Goal: Task Accomplishment & Management: Manage account settings

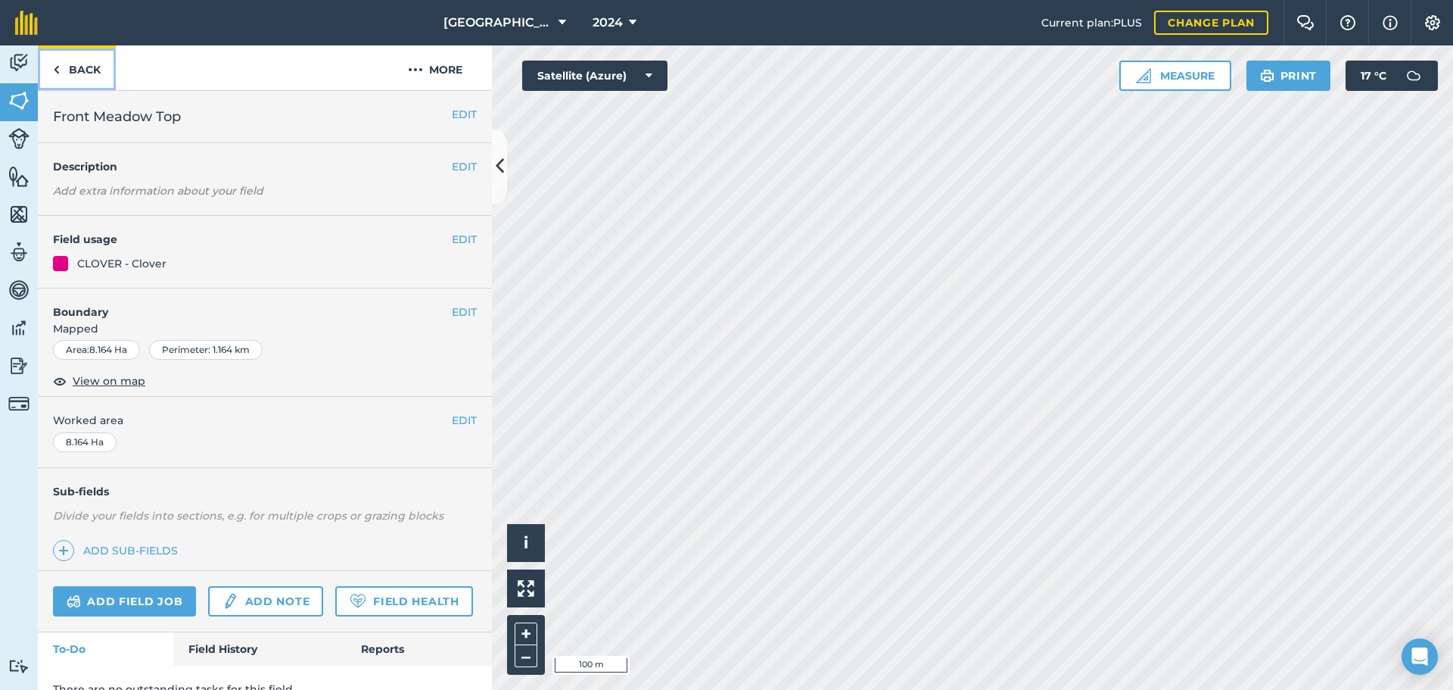
click at [55, 70] on img at bounding box center [56, 70] width 7 height 18
click at [55, 72] on img at bounding box center [56, 70] width 7 height 18
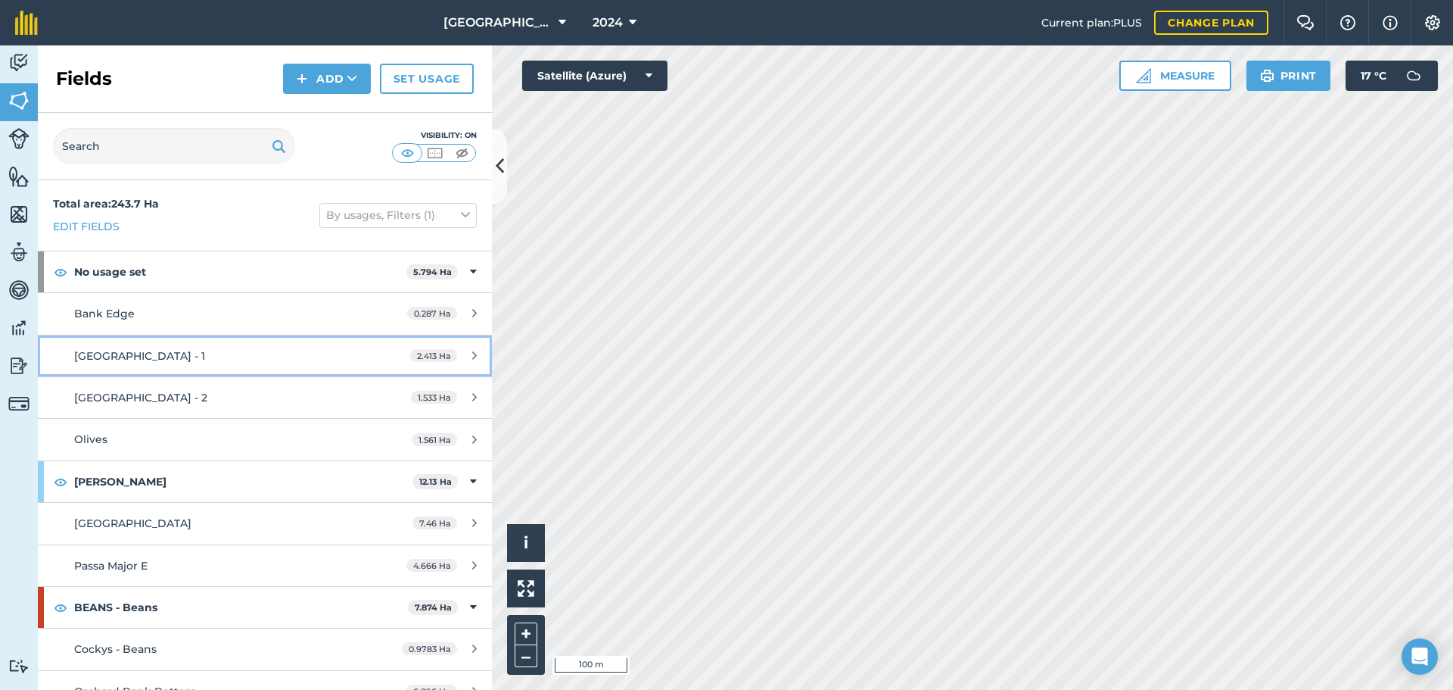
click at [332, 363] on div "[GEOGRAPHIC_DATA] - 1" at bounding box center [216, 355] width 285 height 17
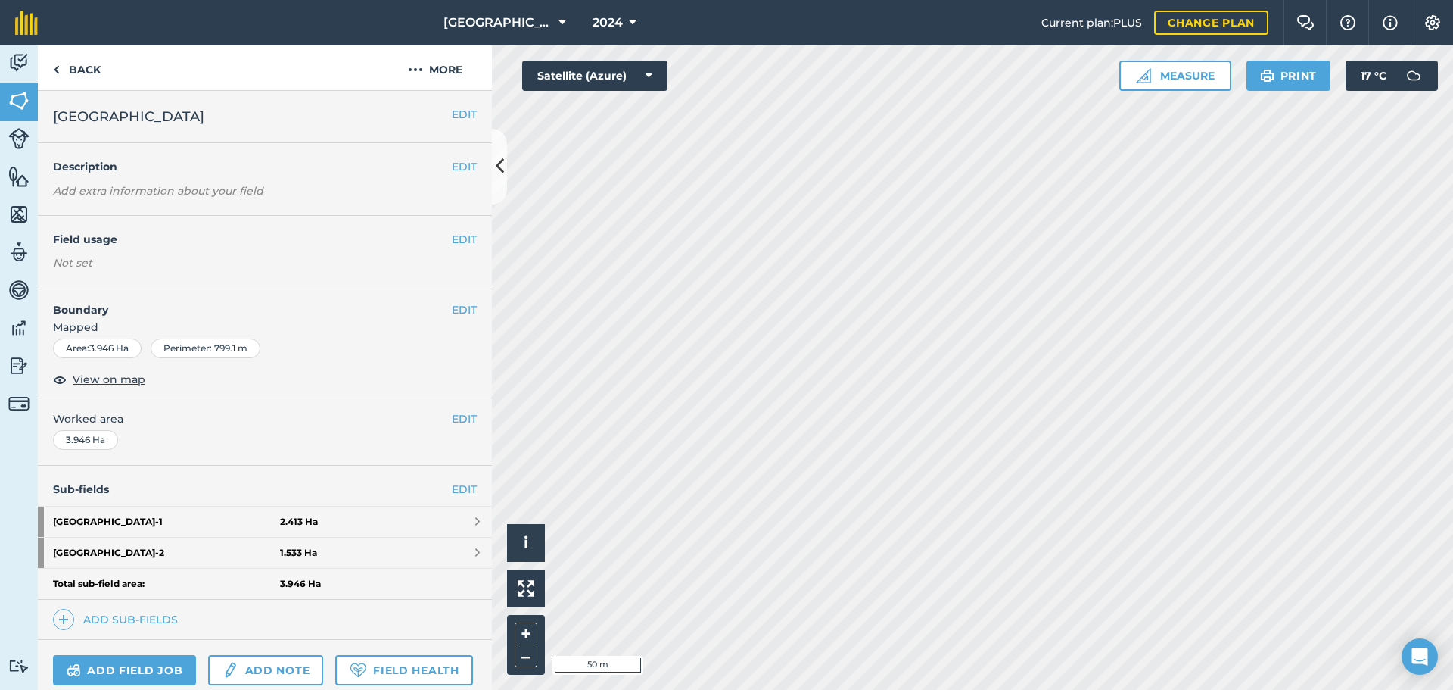
drag, startPoint x: 332, startPoint y: 249, endPoint x: 354, endPoint y: 249, distance: 22.0
click at [332, 249] on div "EDIT Field usage Not set" at bounding box center [265, 251] width 454 height 70
click at [452, 241] on button "EDIT" at bounding box center [464, 239] width 25 height 17
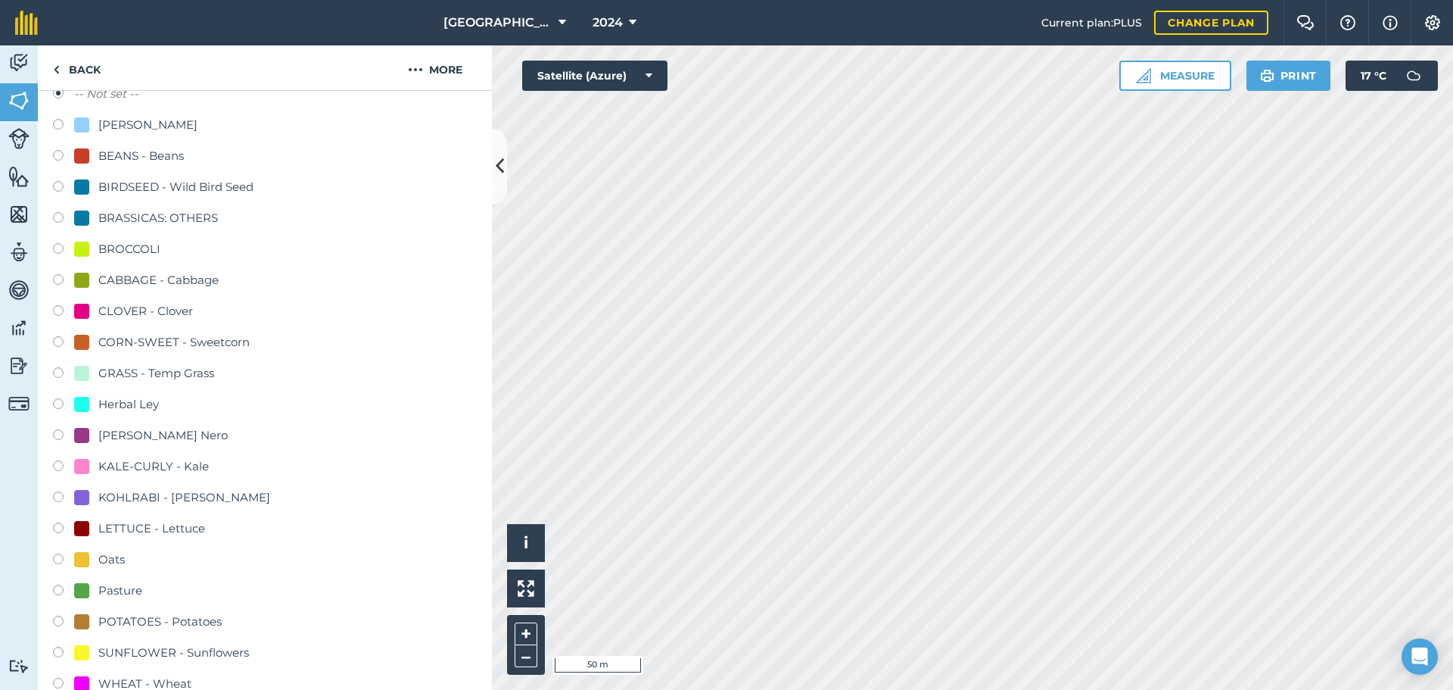
scroll to position [151, 0]
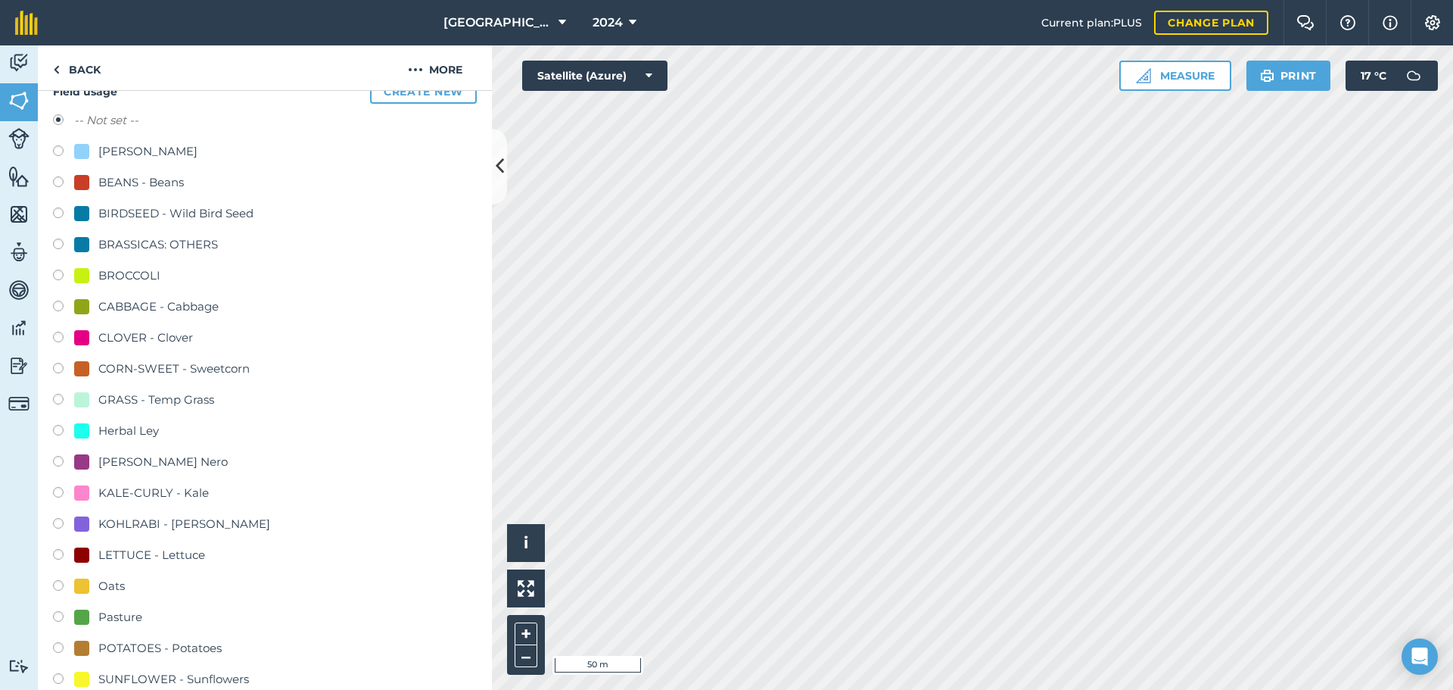
click at [220, 217] on div "BIRDSEED - Wild Bird Seed" at bounding box center [175, 213] width 155 height 18
radio input "true"
radio input "false"
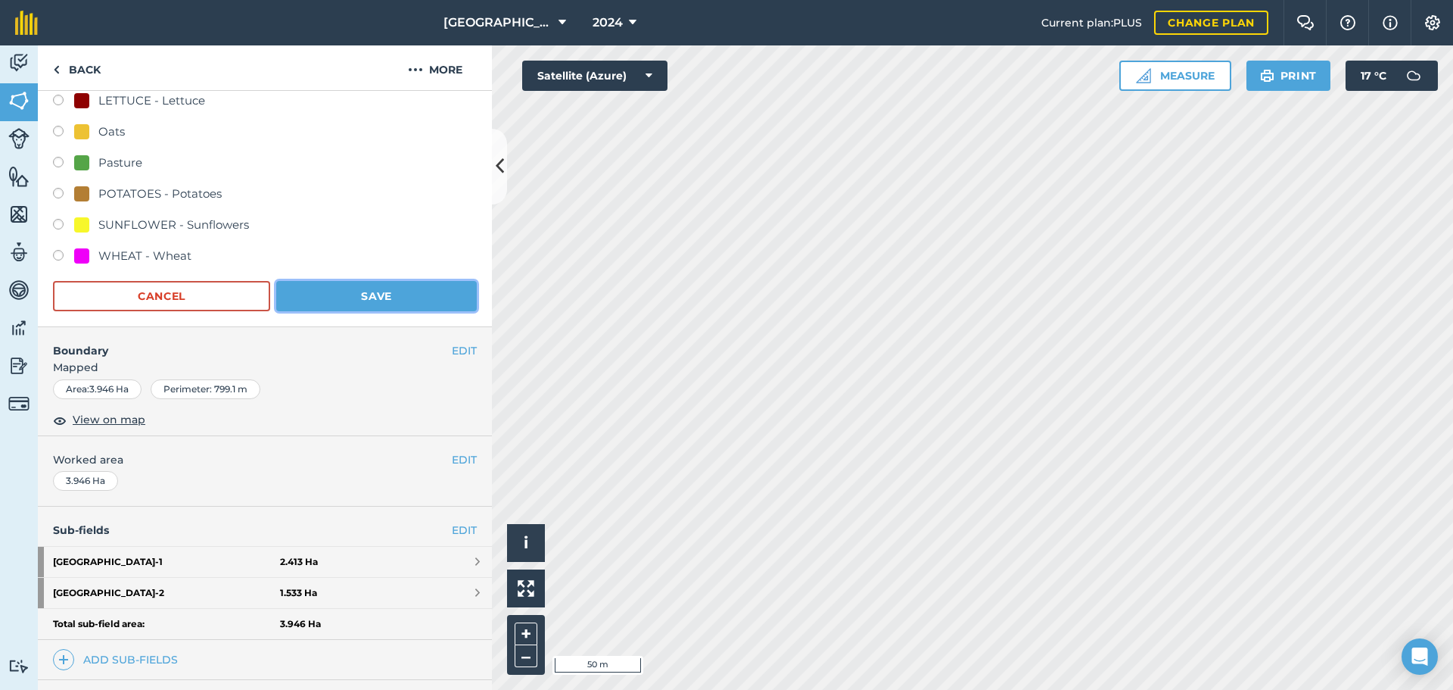
click at [357, 295] on button "Save" at bounding box center [376, 296] width 201 height 30
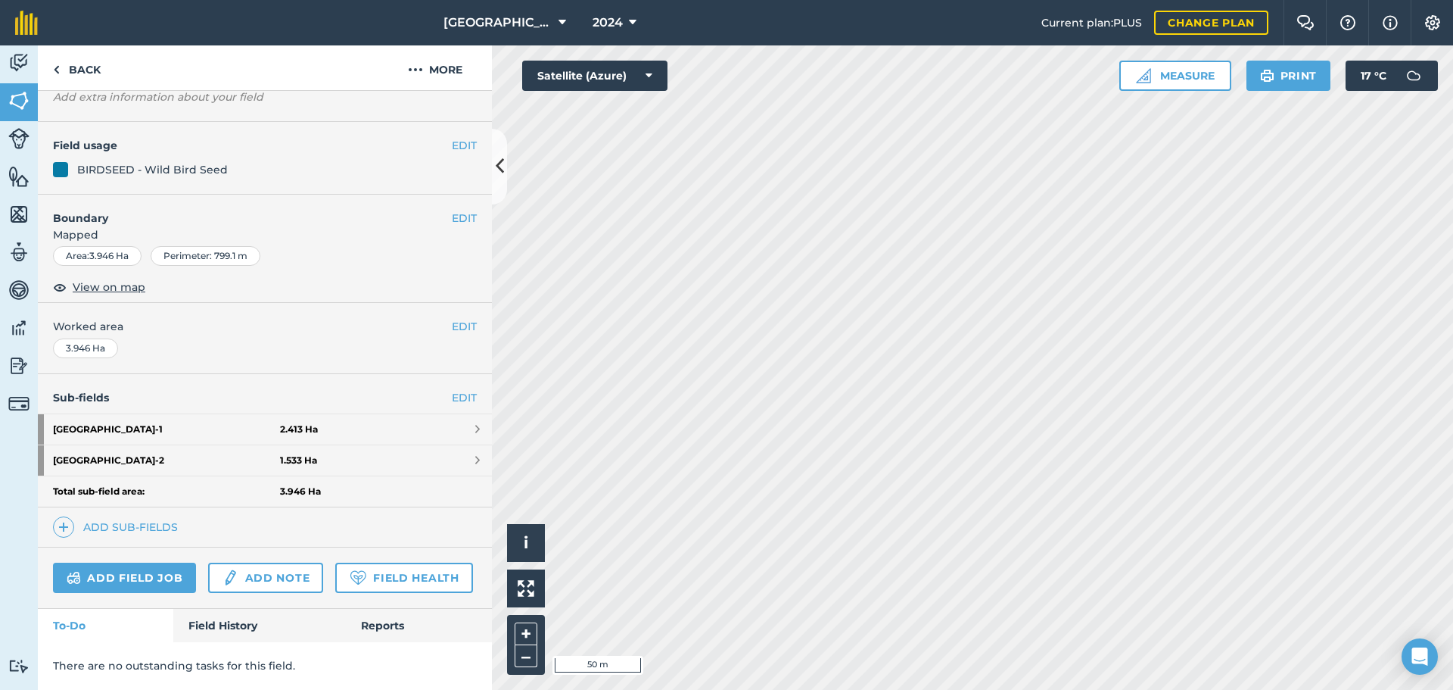
scroll to position [136, 0]
click at [452, 137] on button "EDIT" at bounding box center [464, 145] width 25 height 17
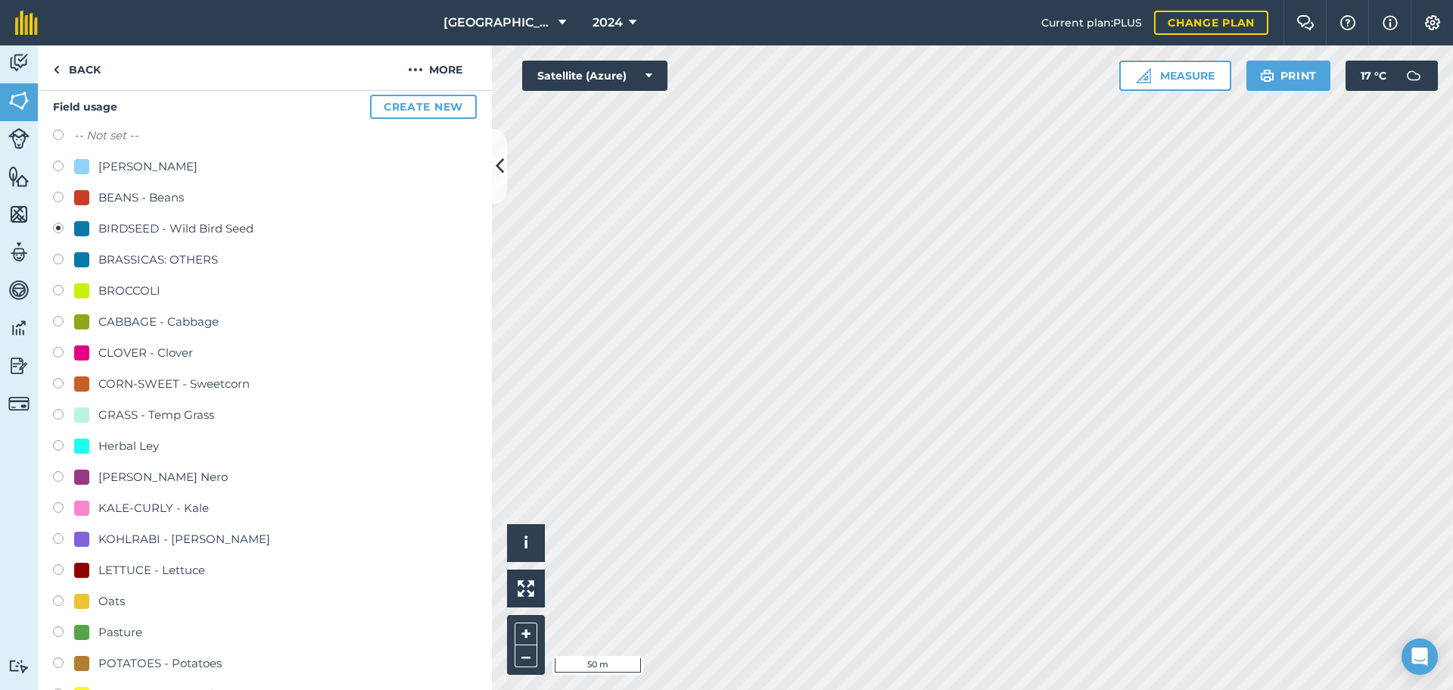
click at [56, 136] on label at bounding box center [63, 136] width 21 height 15
radio input "true"
radio input "false"
click at [86, 73] on link "Back" at bounding box center [77, 67] width 78 height 45
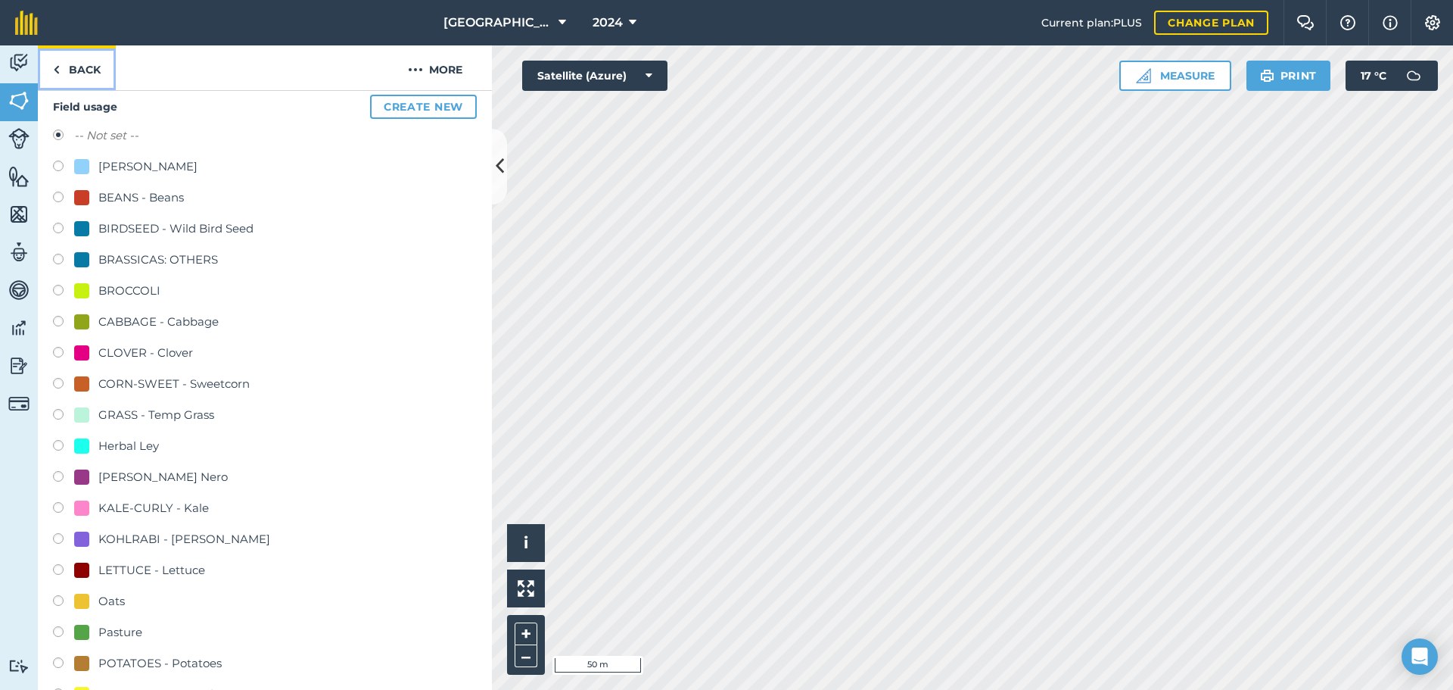
click at [60, 65] on link "Back" at bounding box center [77, 67] width 78 height 45
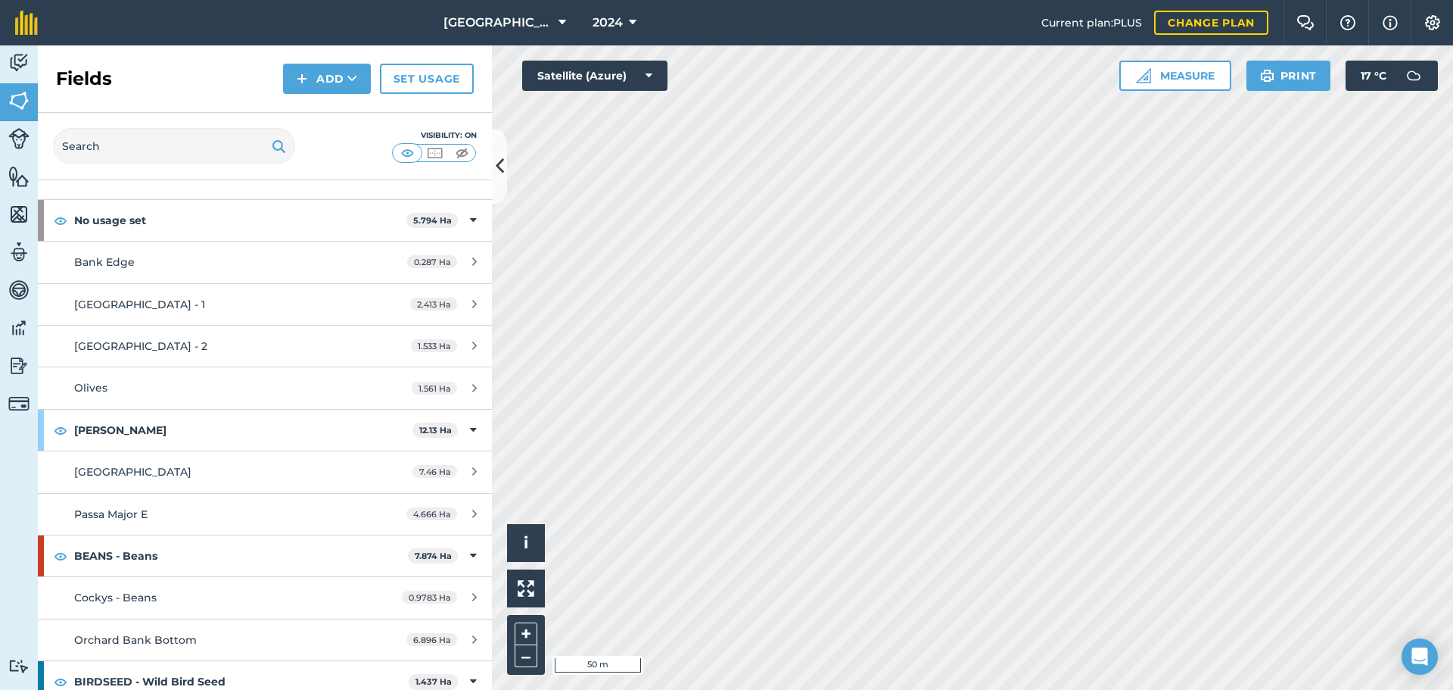
scroll to position [76, 0]
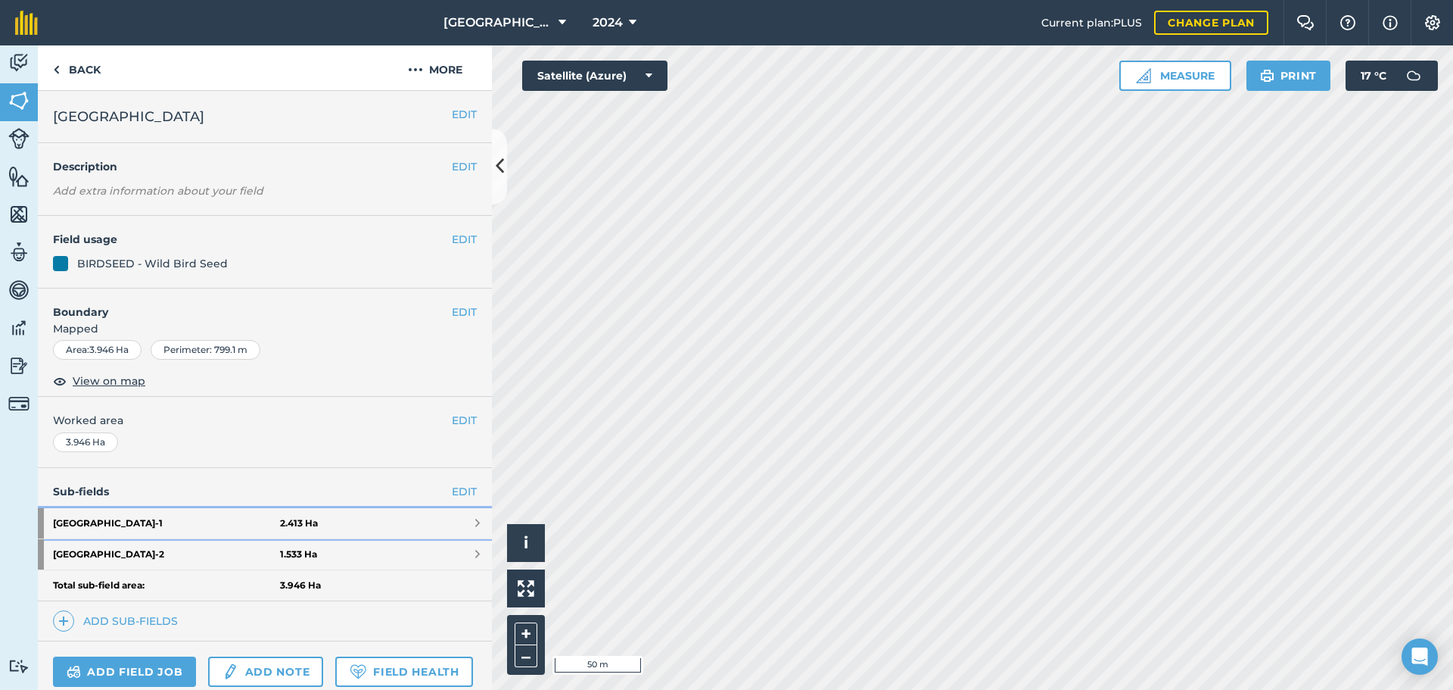
click at [428, 521] on link "[GEOGRAPHIC_DATA] - 1 2.413 Ha" at bounding box center [265, 523] width 454 height 30
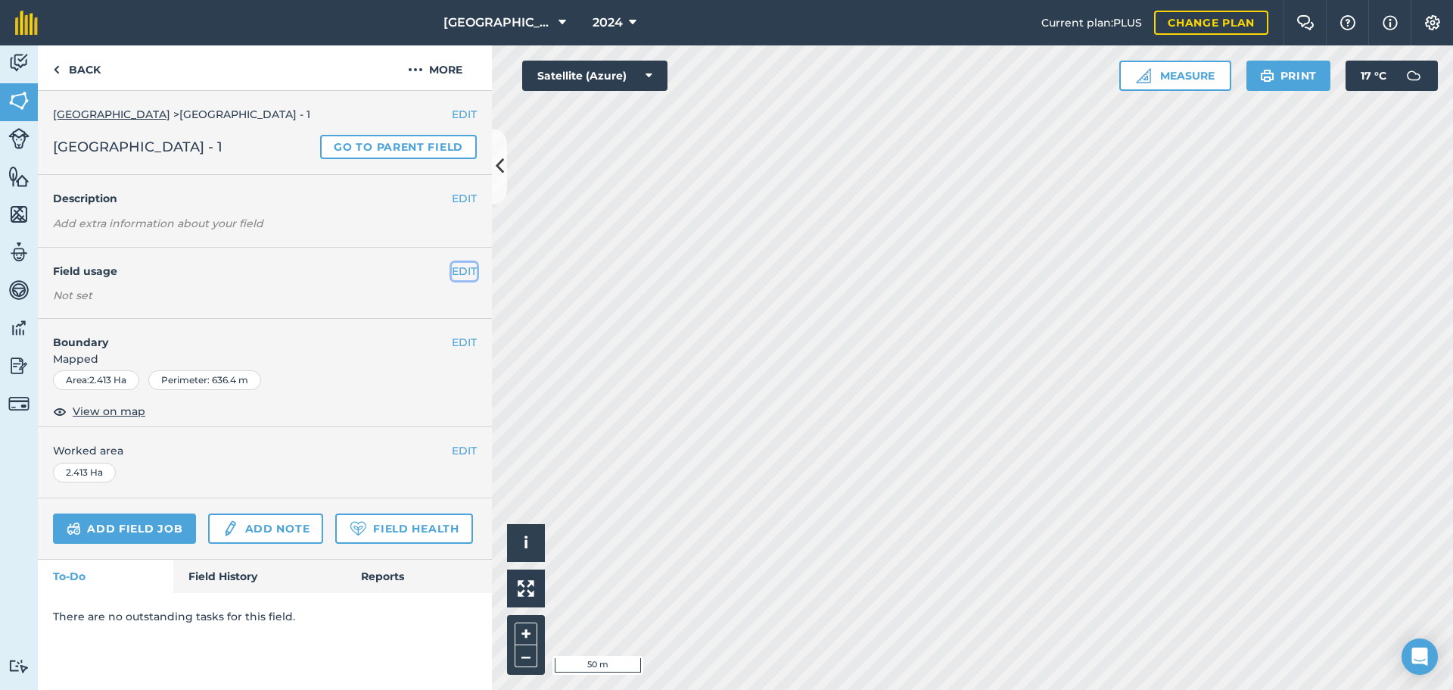
click at [465, 267] on button "EDIT" at bounding box center [464, 271] width 25 height 17
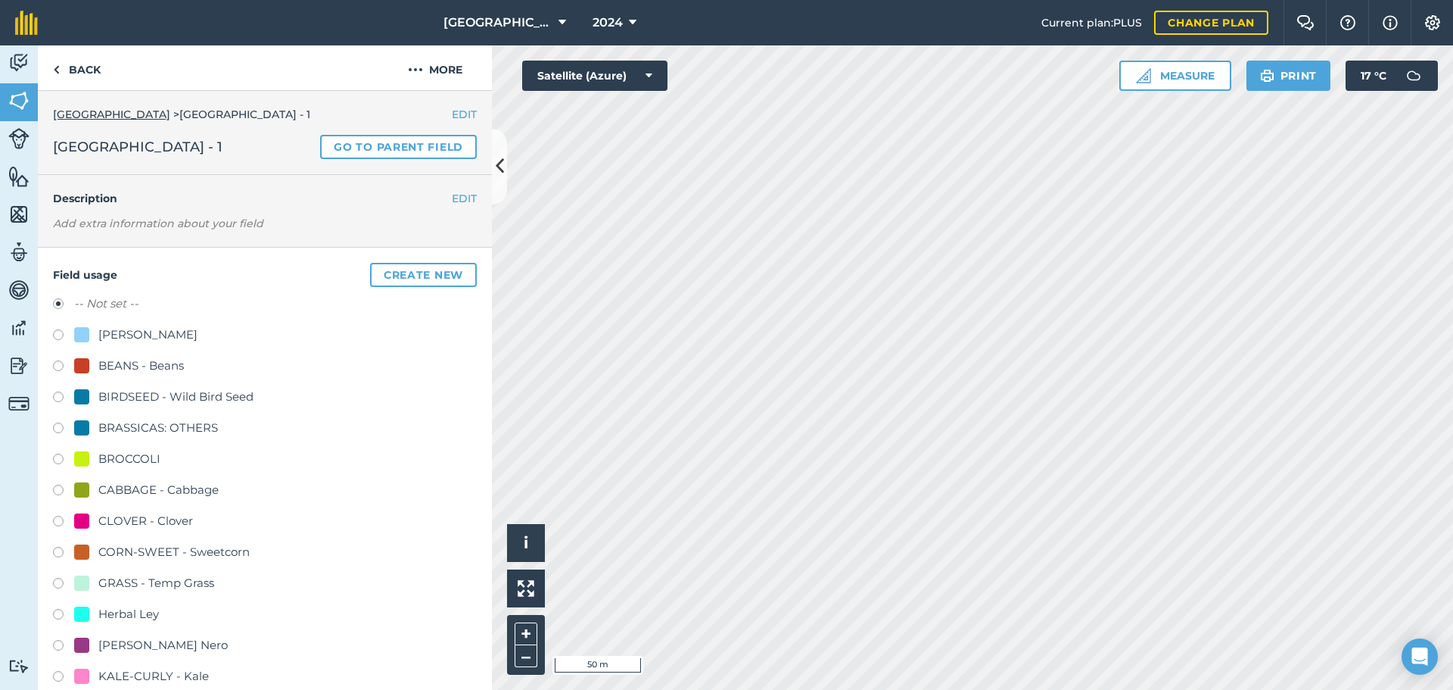
click at [55, 398] on label at bounding box center [63, 398] width 21 height 15
radio input "true"
radio input "false"
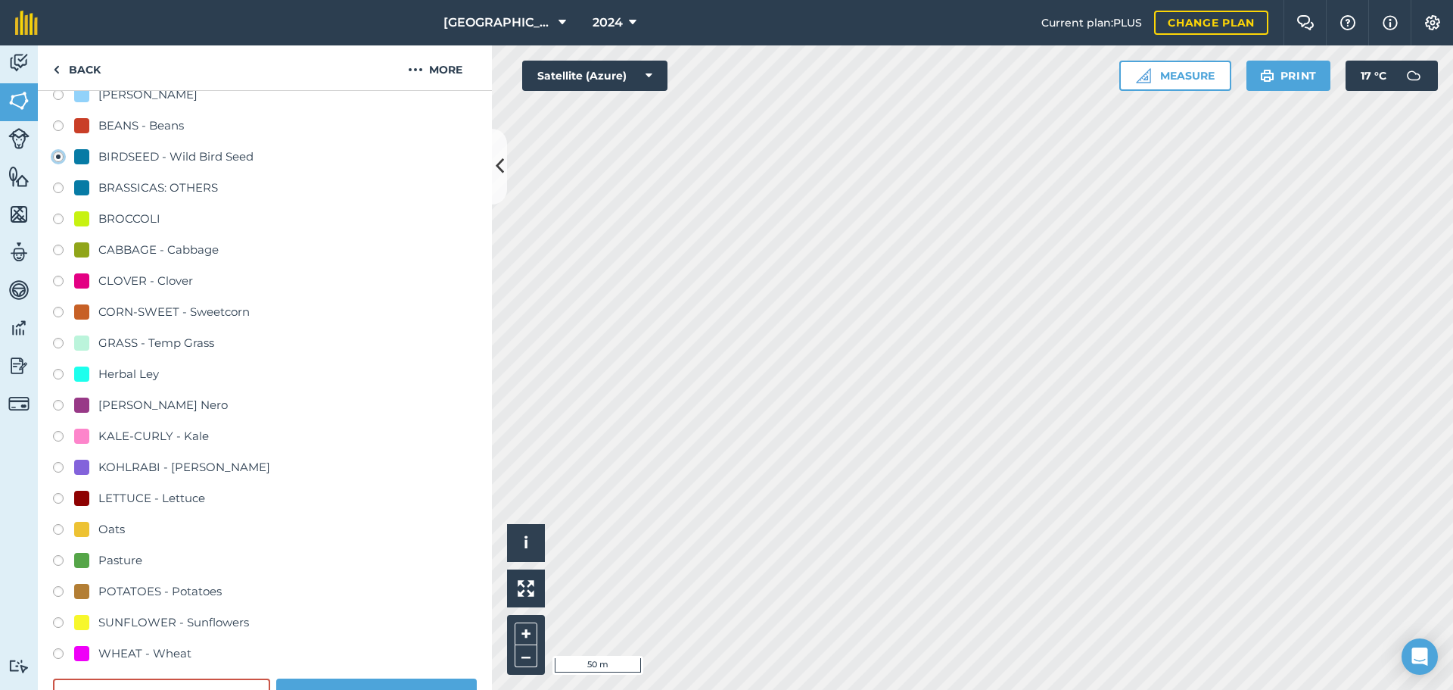
scroll to position [379, 0]
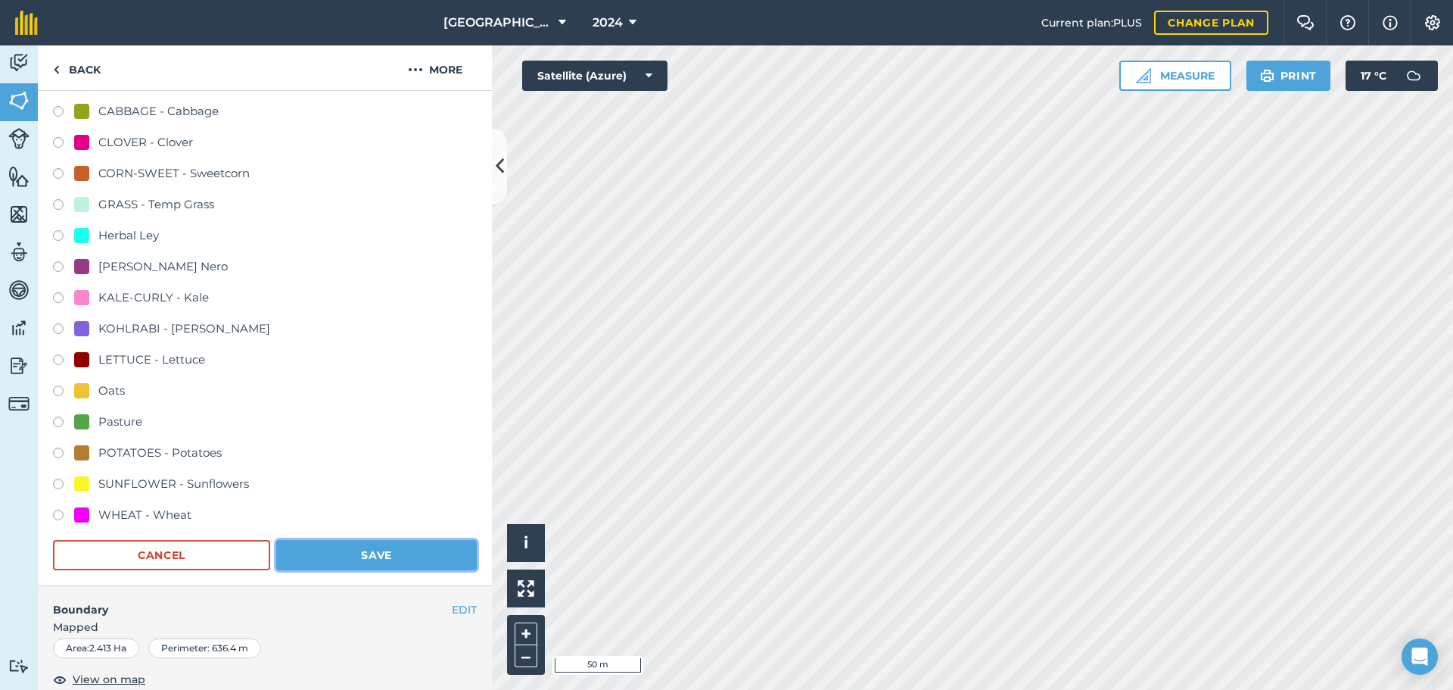
click at [374, 546] on button "Save" at bounding box center [376, 555] width 201 height 30
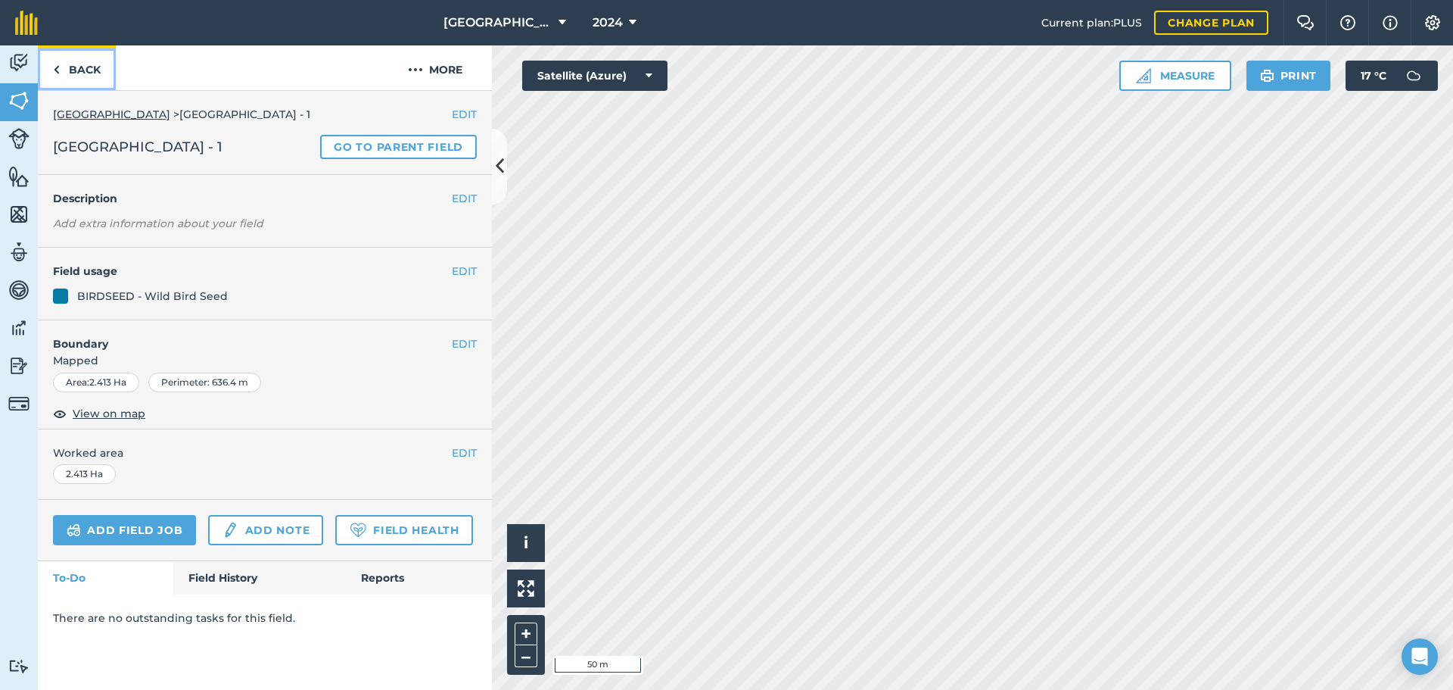
click at [70, 70] on link "Back" at bounding box center [77, 67] width 78 height 45
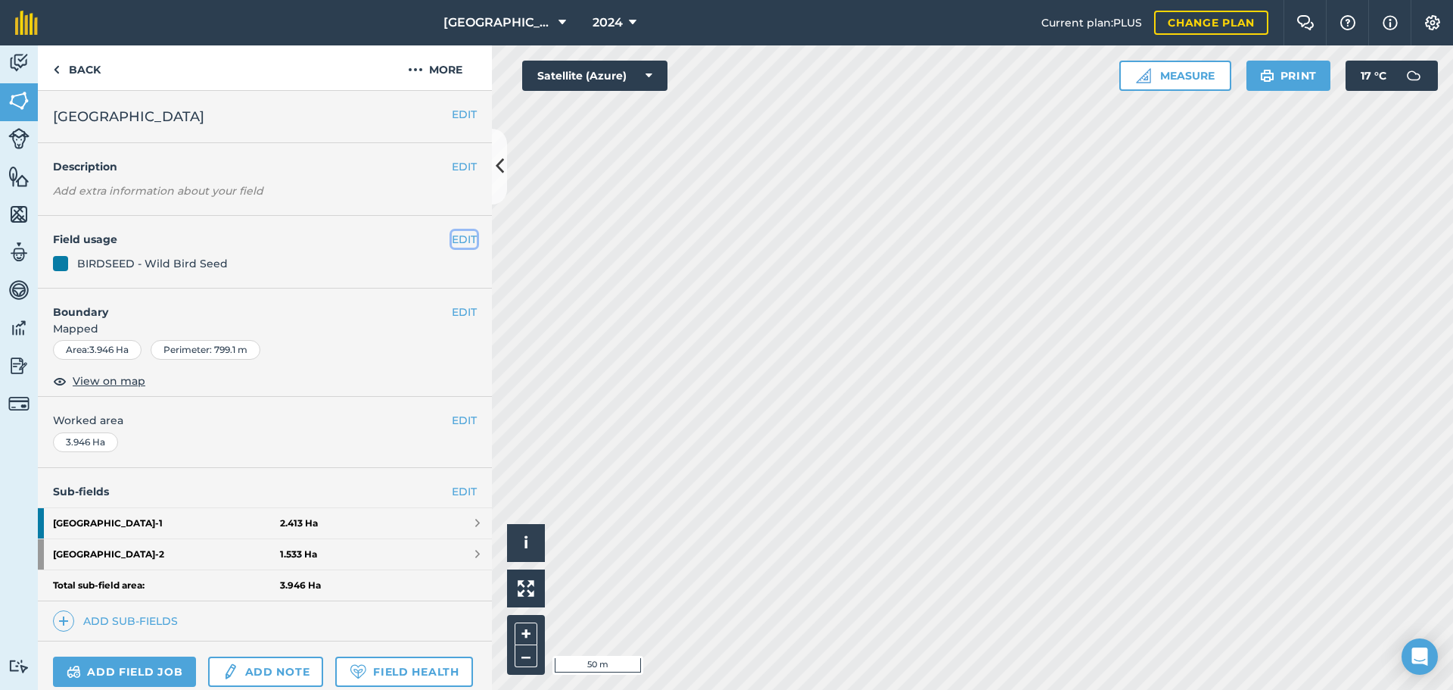
click at [452, 239] on button "EDIT" at bounding box center [464, 239] width 25 height 17
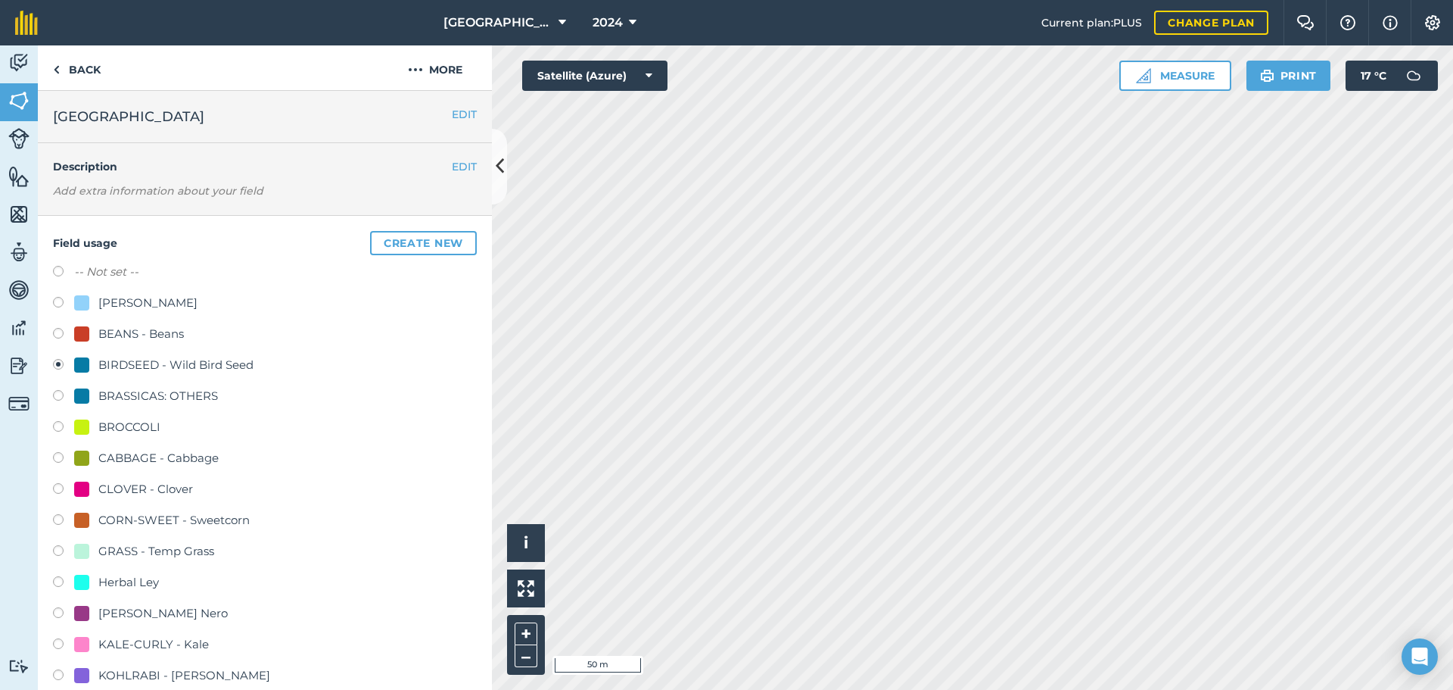
click at [58, 270] on label at bounding box center [63, 273] width 21 height 15
radio input "true"
radio input "false"
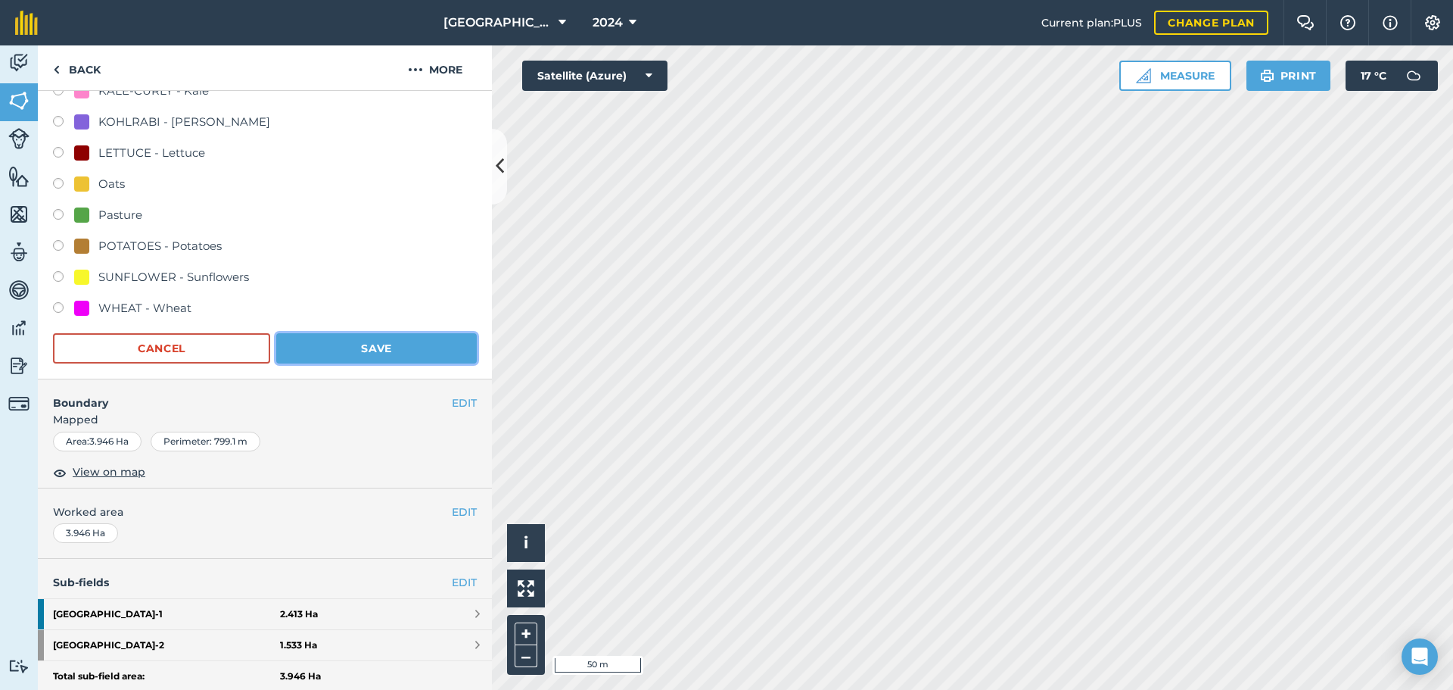
click at [354, 346] on button "Save" at bounding box center [376, 348] width 201 height 30
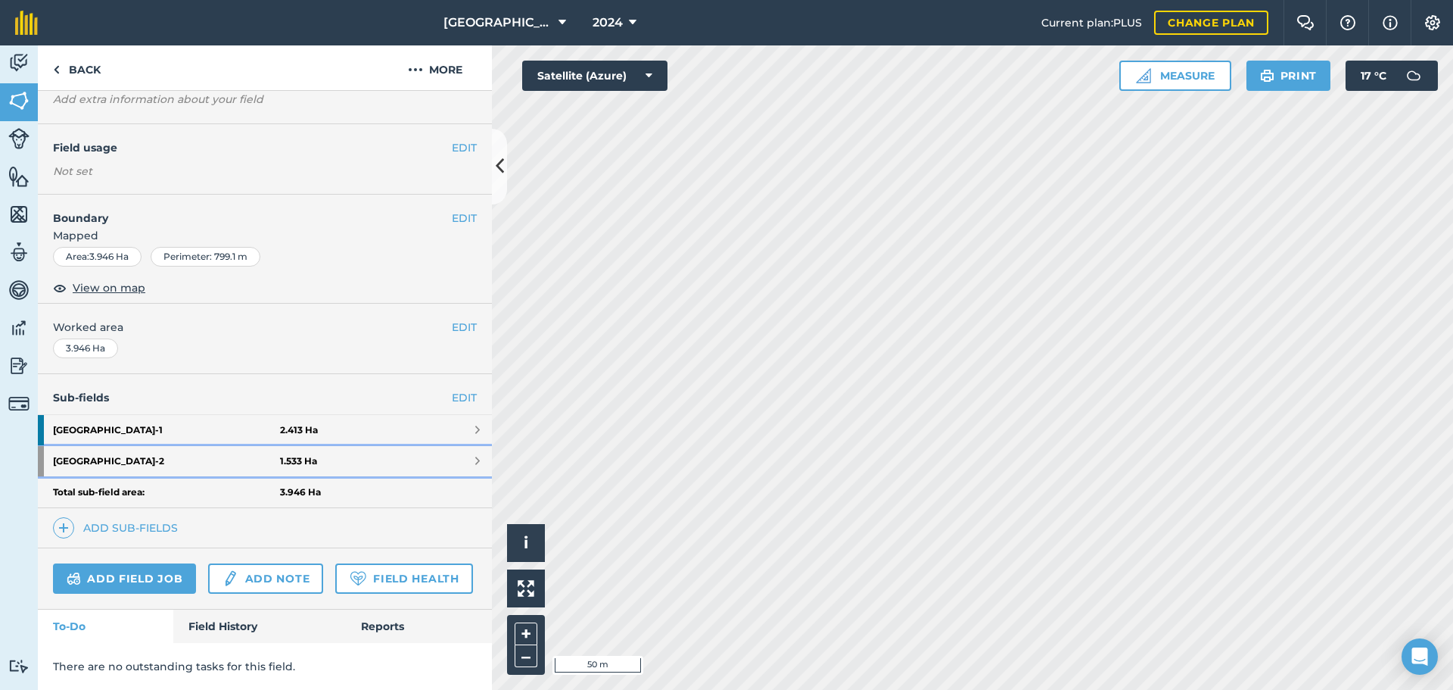
click at [367, 446] on link "[GEOGRAPHIC_DATA] - 2 1.533 Ha" at bounding box center [265, 461] width 454 height 30
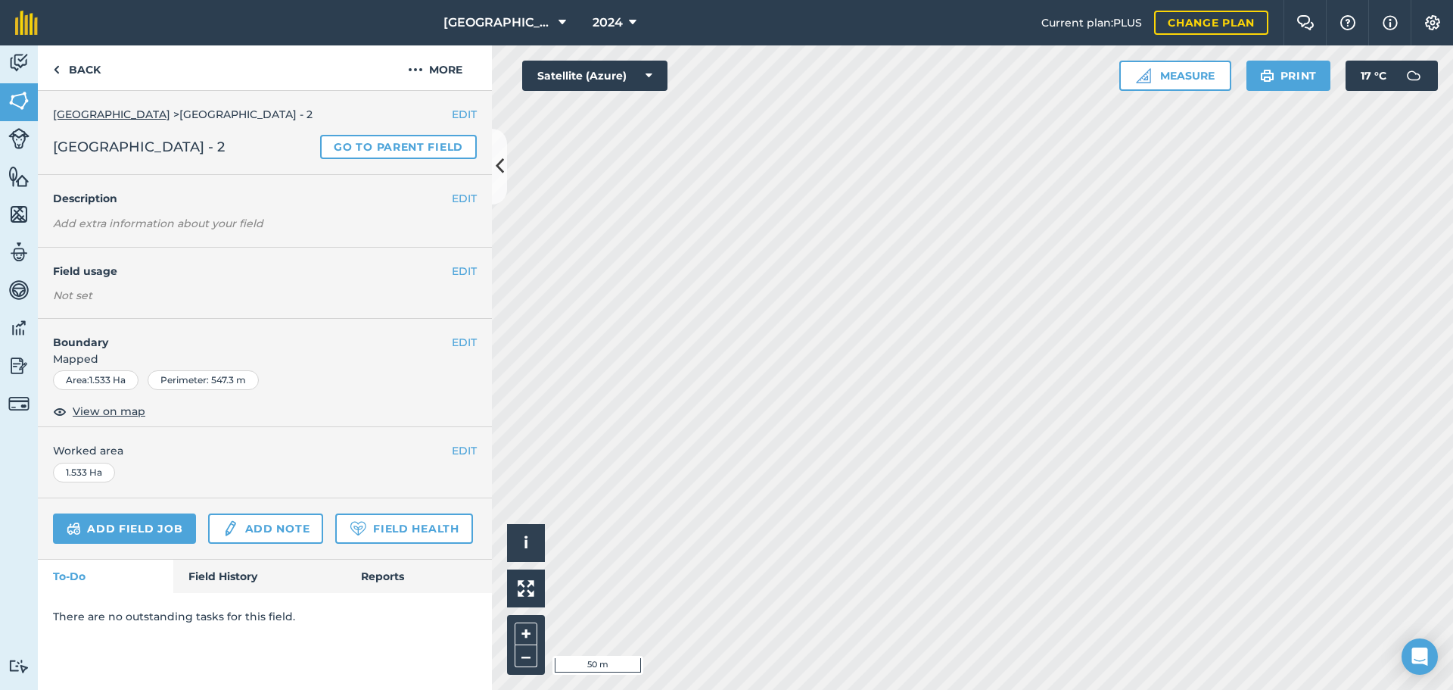
click at [375, 266] on h4 "Field usage" at bounding box center [252, 271] width 399 height 17
drag, startPoint x: 444, startPoint y: 273, endPoint x: 462, endPoint y: 271, distance: 18.3
click at [447, 273] on h4 "Field usage" at bounding box center [252, 271] width 399 height 17
click at [462, 271] on button "EDIT" at bounding box center [464, 271] width 25 height 17
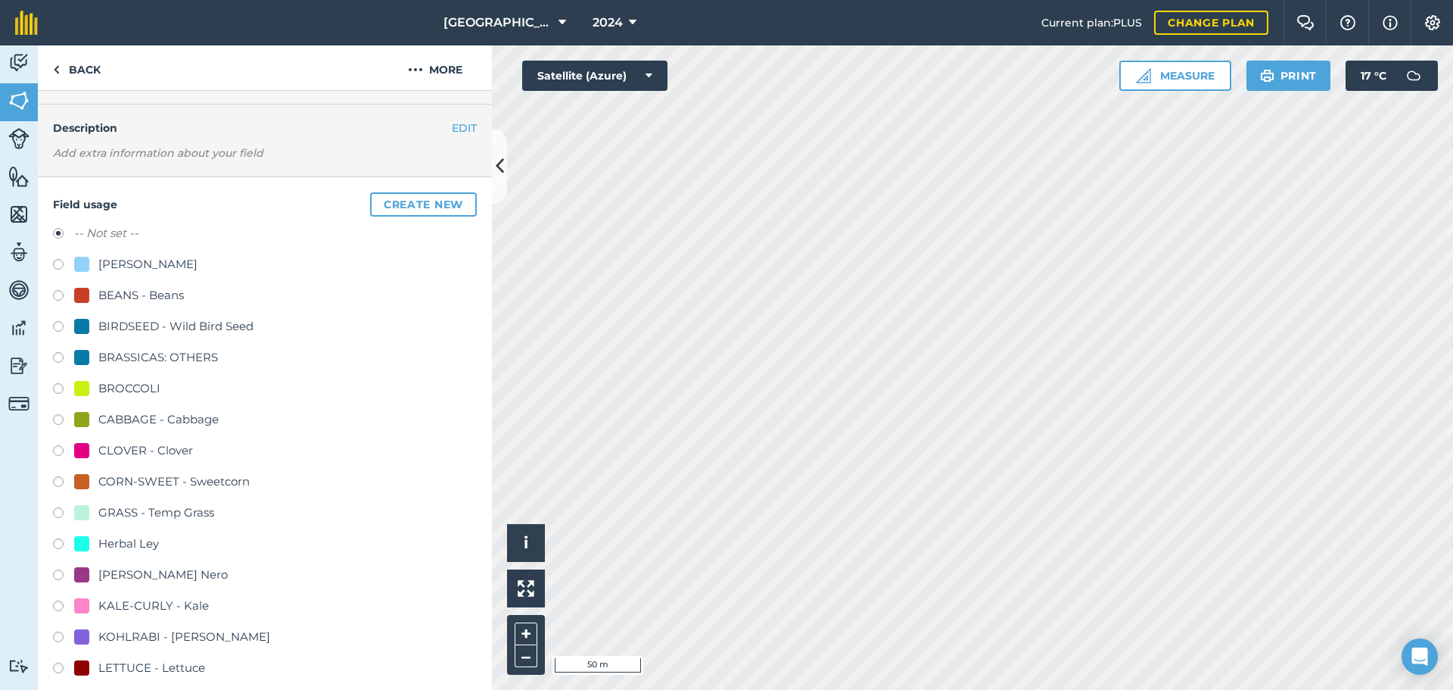
scroll to position [227, 0]
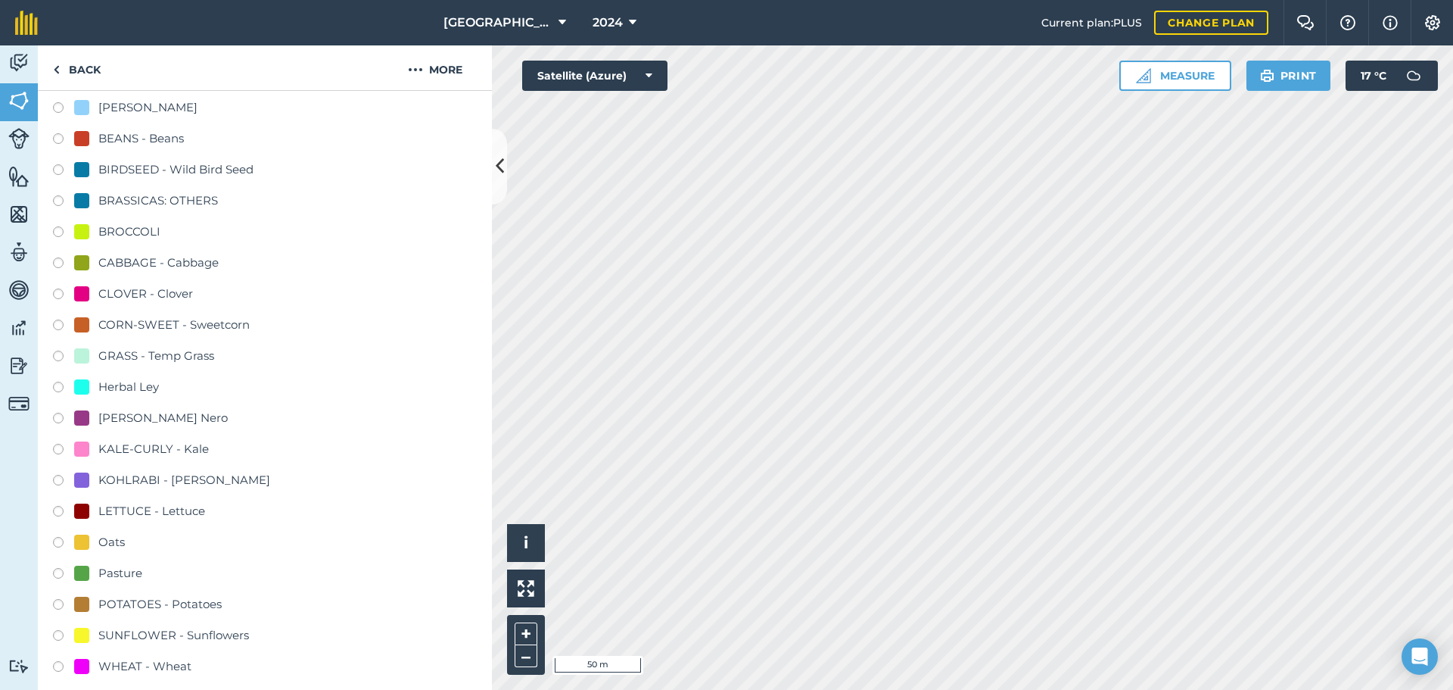
click at [58, 537] on label at bounding box center [63, 544] width 21 height 15
radio input "true"
radio input "false"
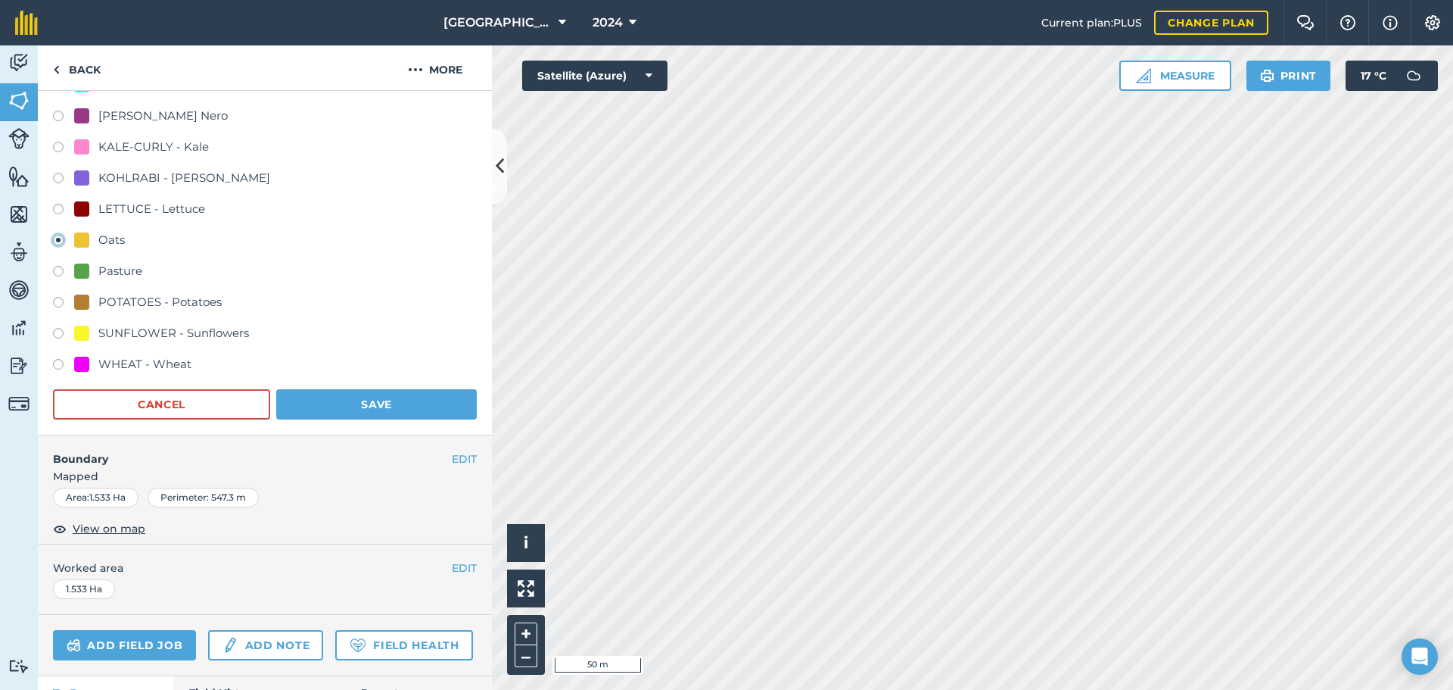
scroll to position [530, 0]
click at [396, 394] on button "Save" at bounding box center [376, 403] width 201 height 30
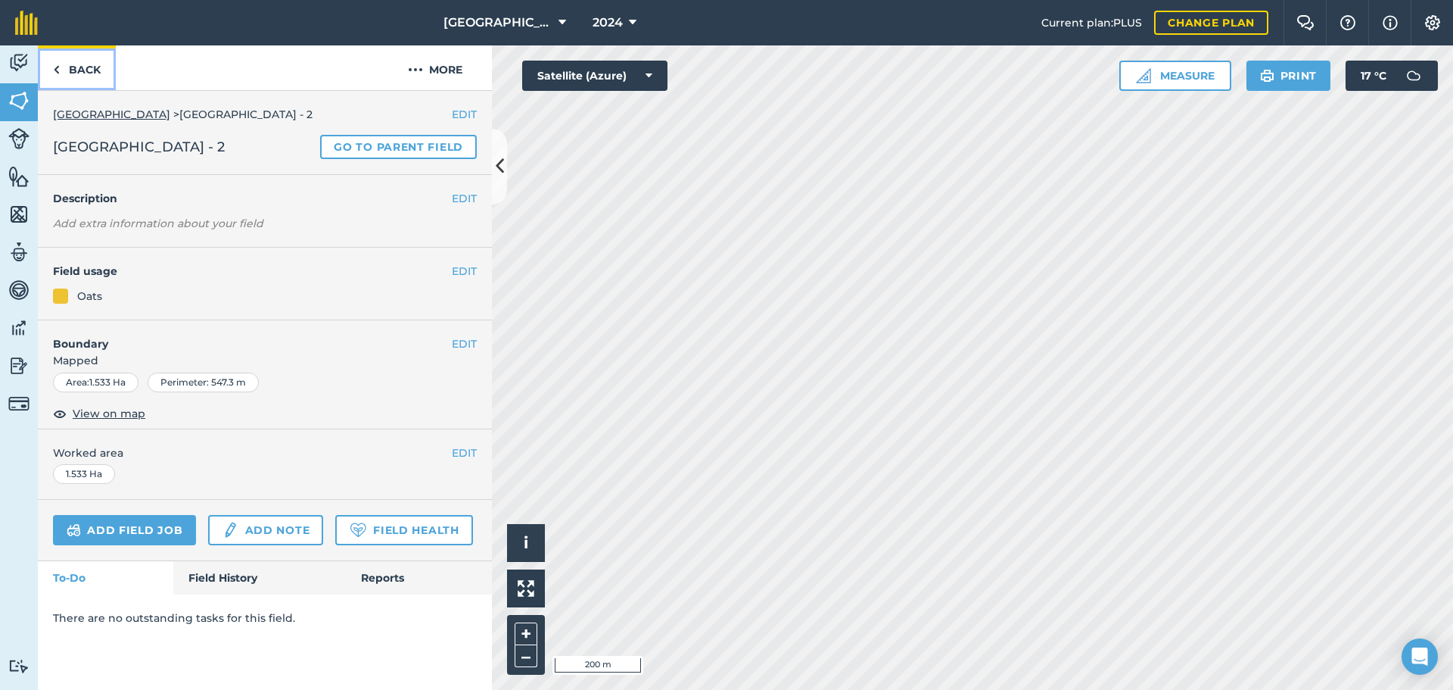
click at [73, 67] on link "Back" at bounding box center [77, 67] width 78 height 45
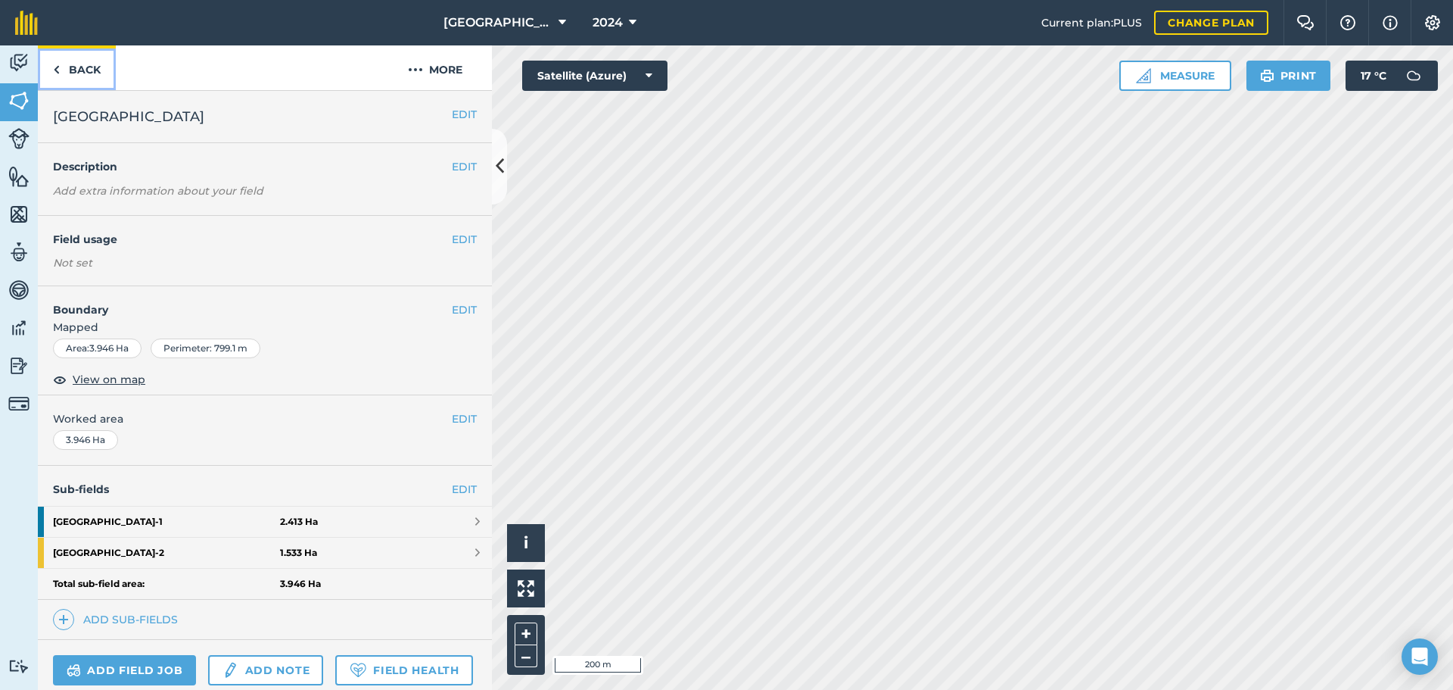
click at [57, 61] on img at bounding box center [56, 70] width 7 height 18
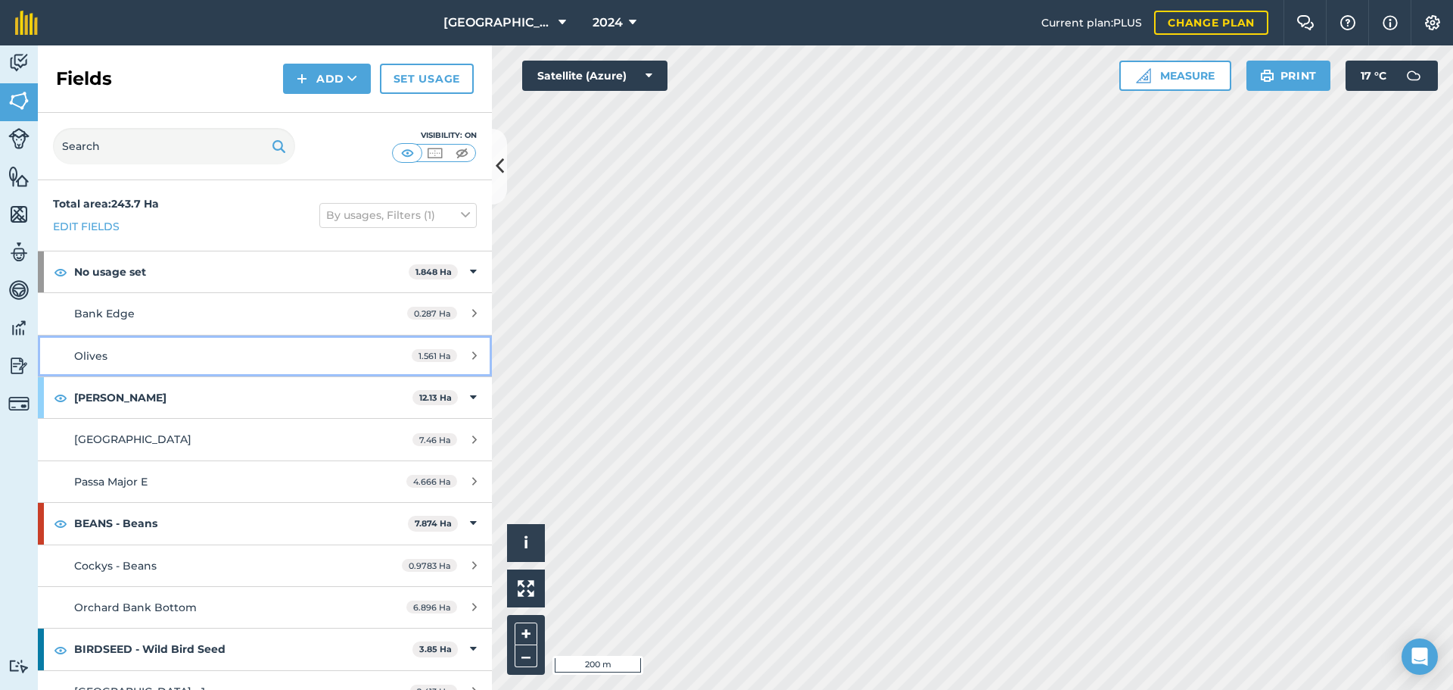
click at [354, 357] on link "Olives 1.561 Ha" at bounding box center [265, 355] width 454 height 41
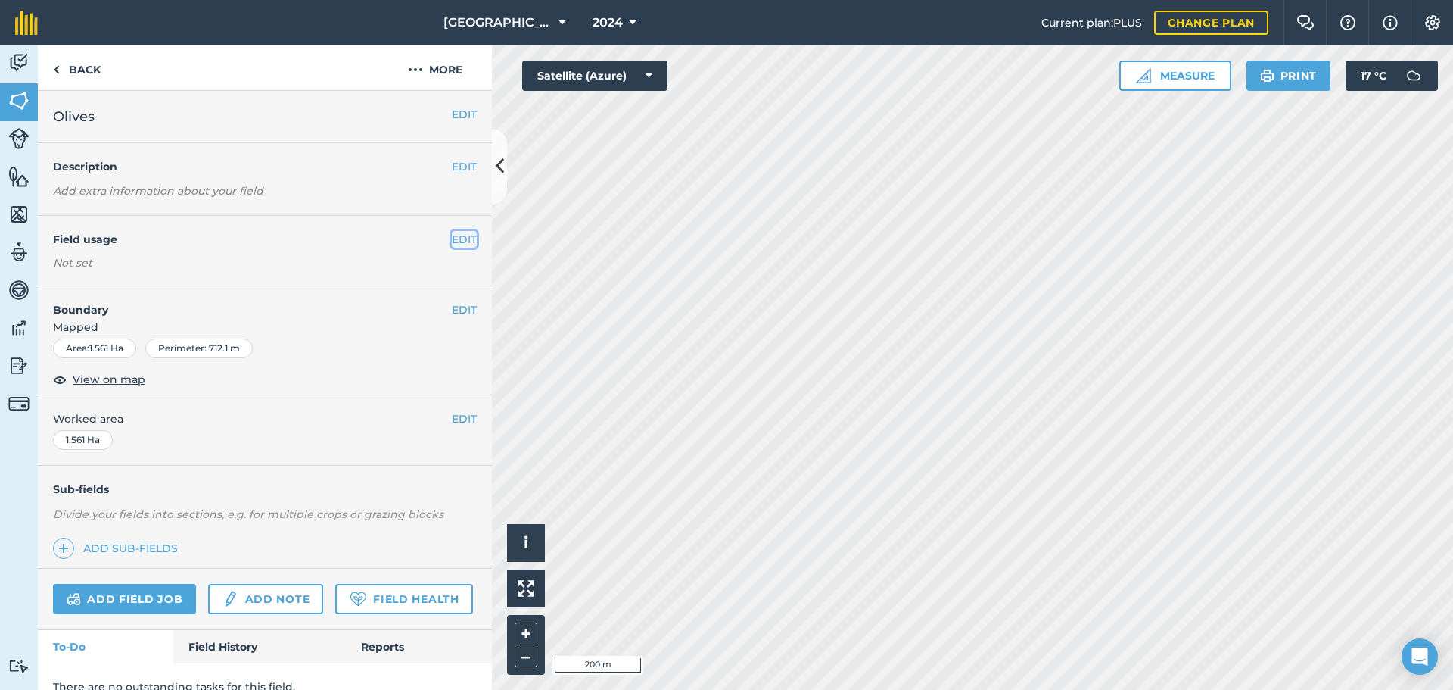
click at [452, 232] on button "EDIT" at bounding box center [464, 239] width 25 height 17
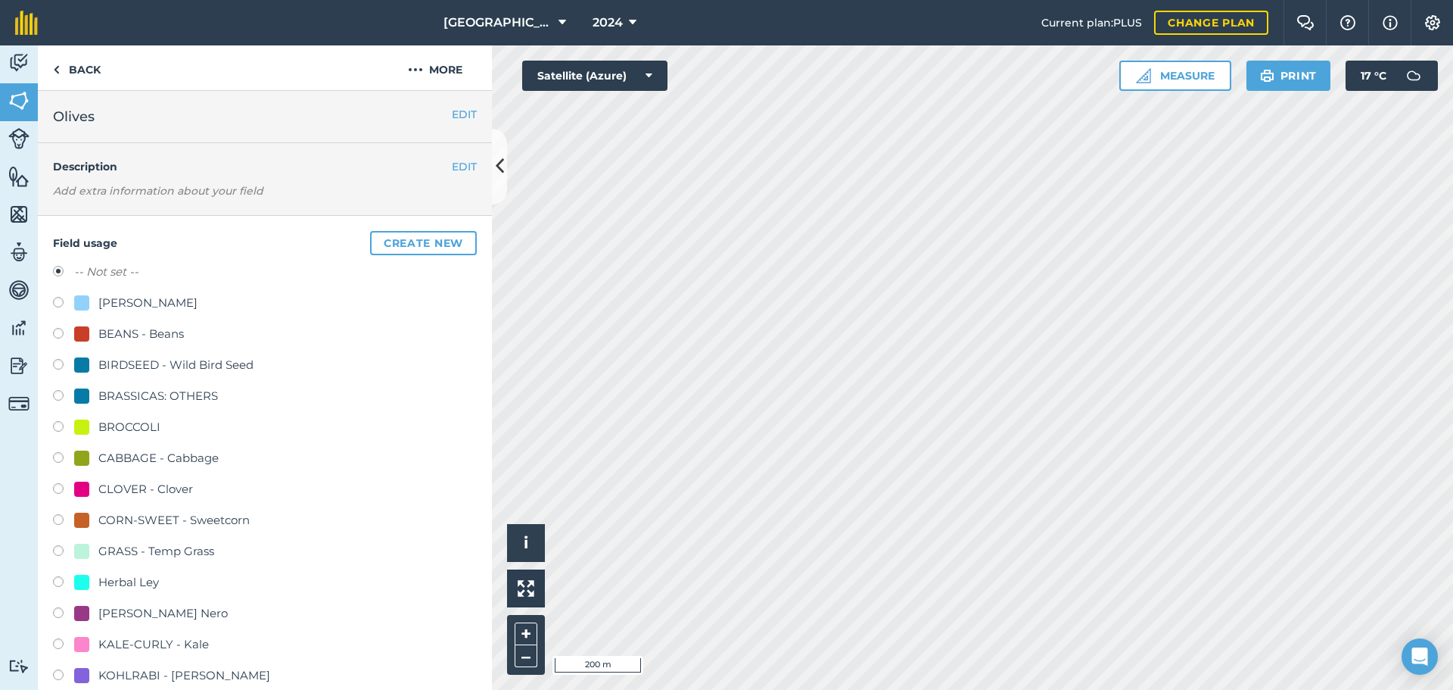
click at [58, 363] on label at bounding box center [63, 366] width 21 height 15
radio input "true"
radio input "false"
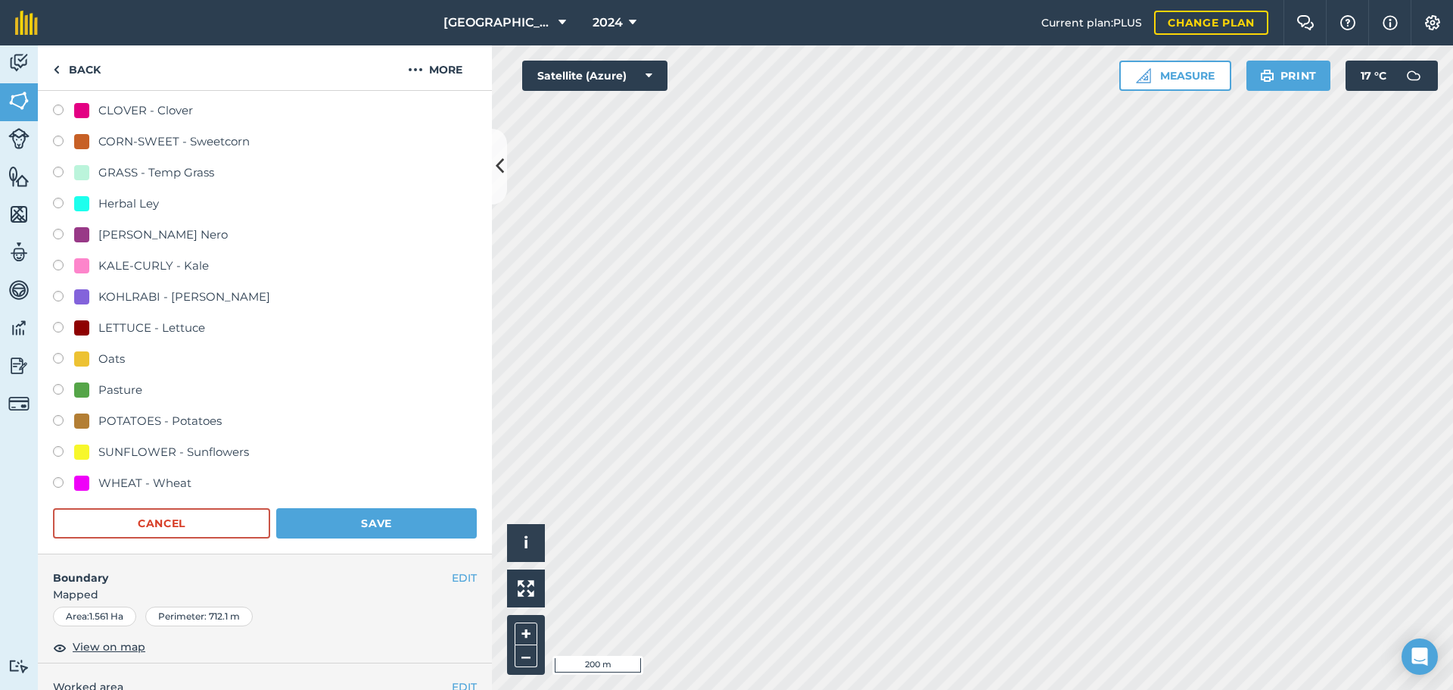
scroll to position [709, 0]
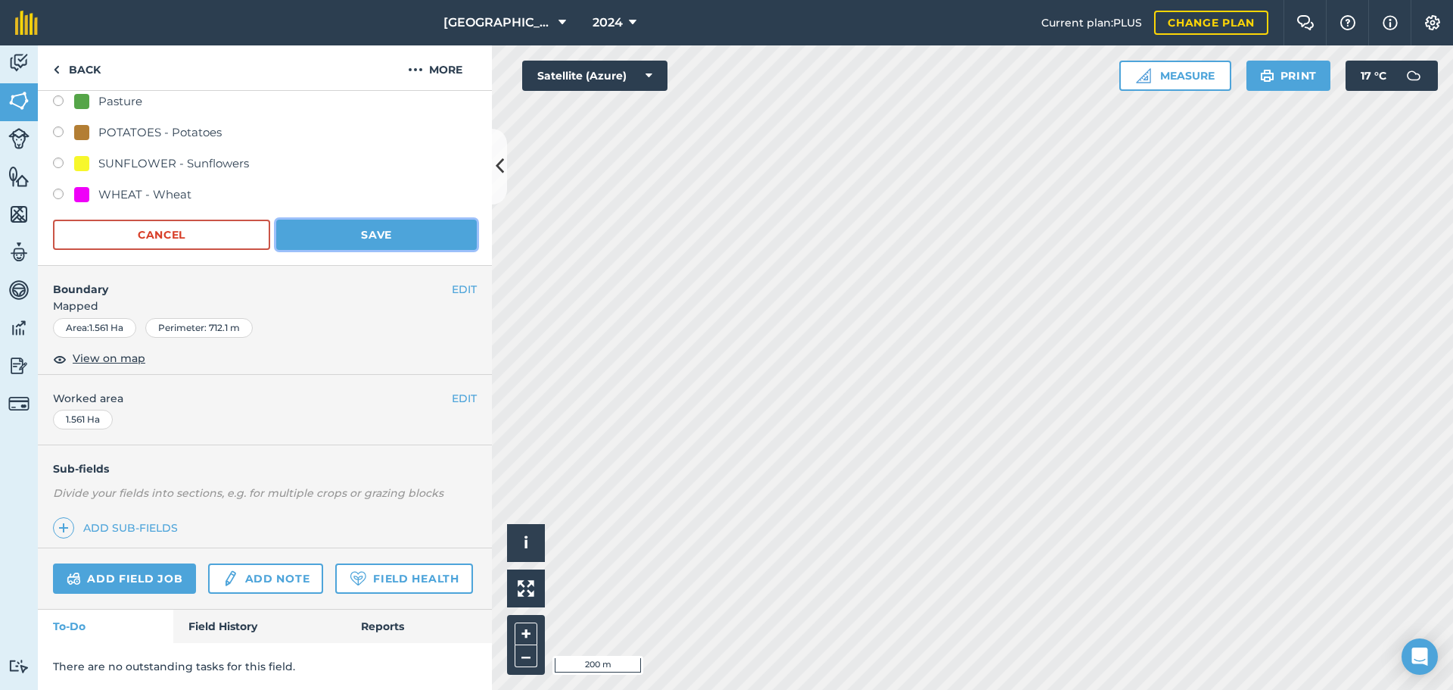
click at [408, 220] on button "Save" at bounding box center [376, 235] width 201 height 30
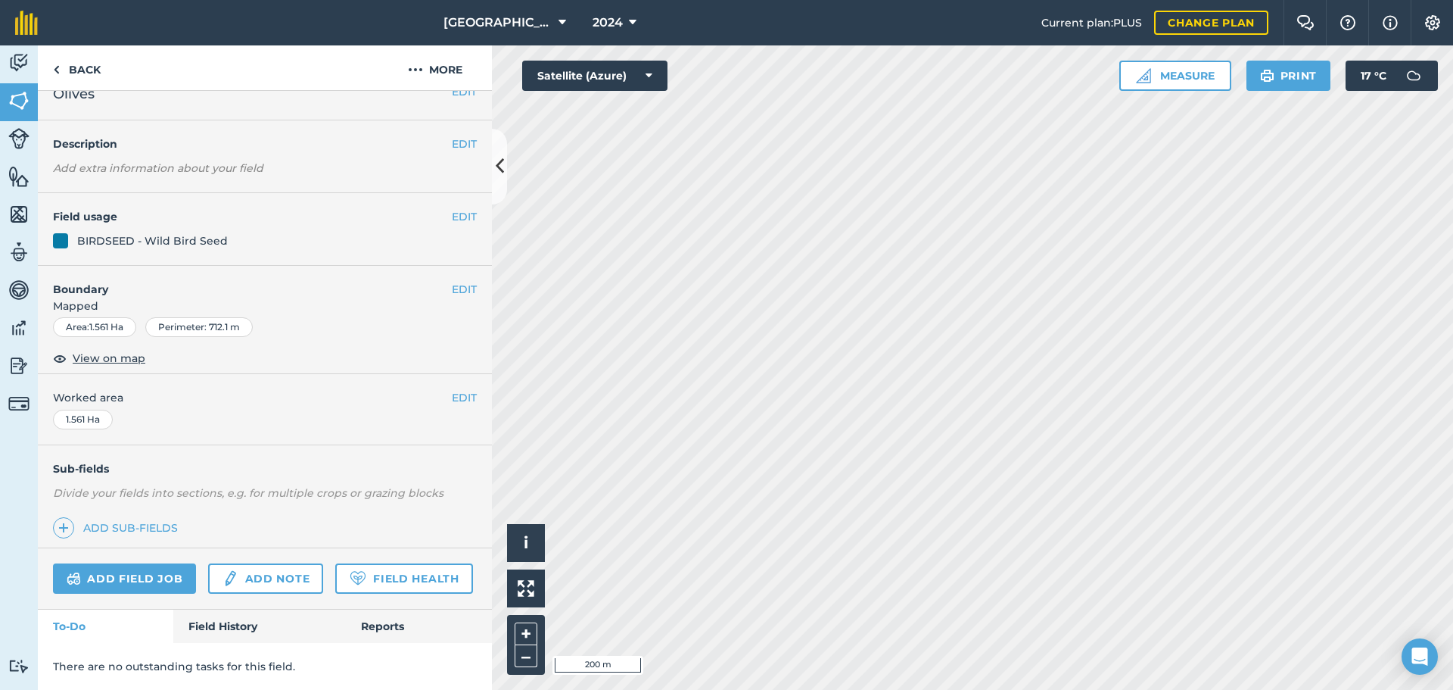
scroll to position [65, 0]
click at [60, 70] on link "Back" at bounding box center [77, 67] width 78 height 45
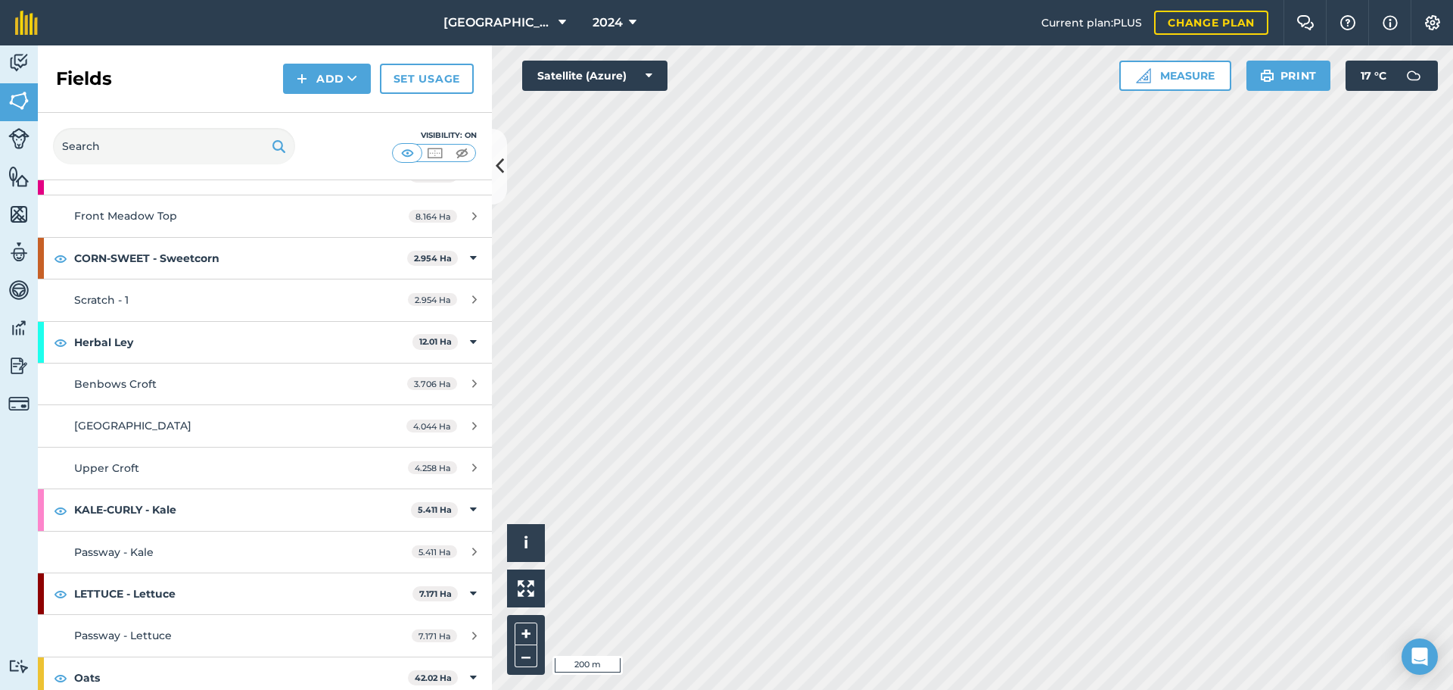
scroll to position [833, 0]
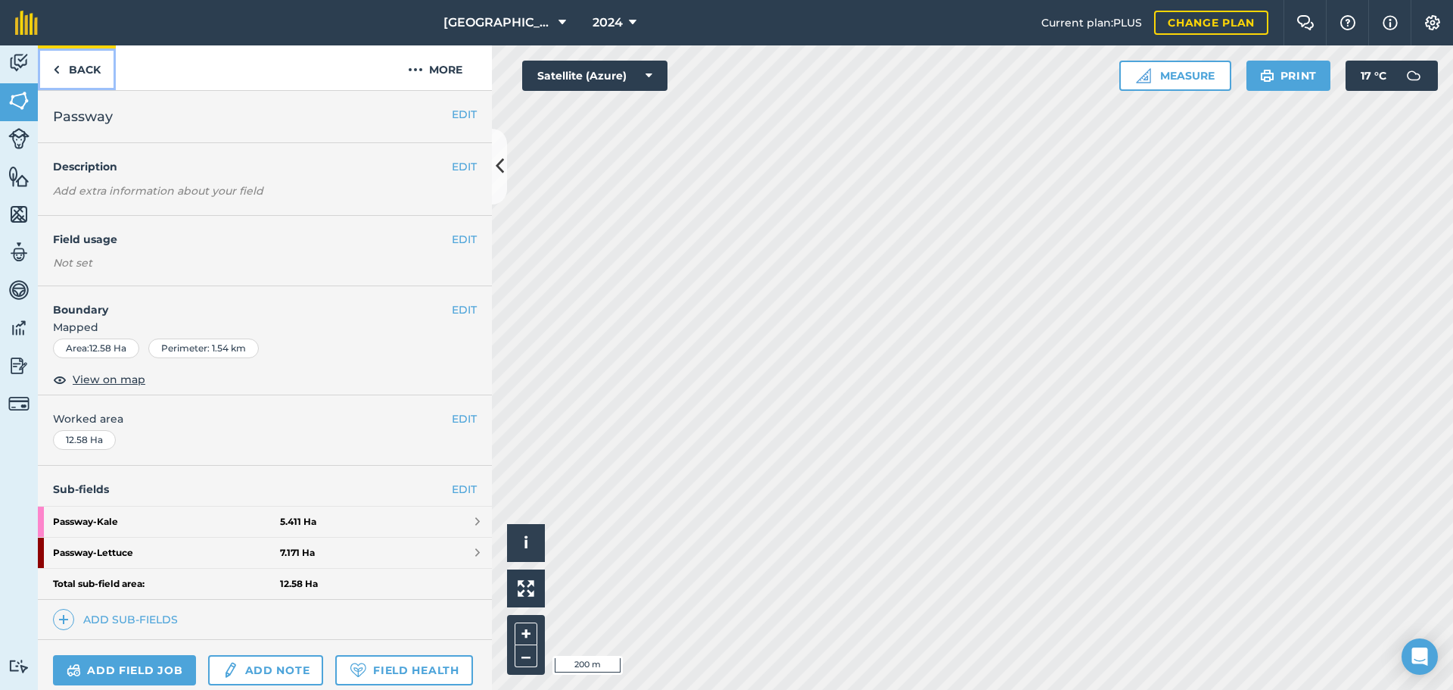
click at [66, 76] on link "Back" at bounding box center [77, 67] width 78 height 45
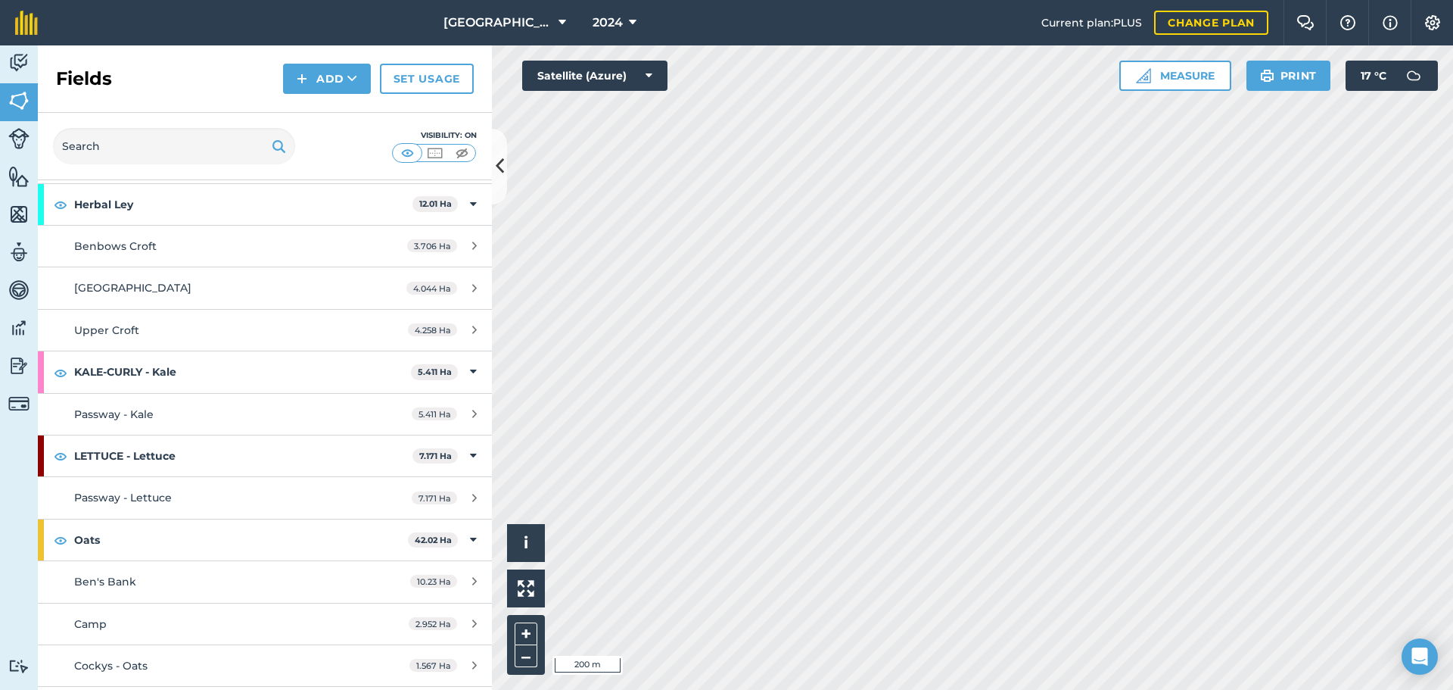
scroll to position [908, 0]
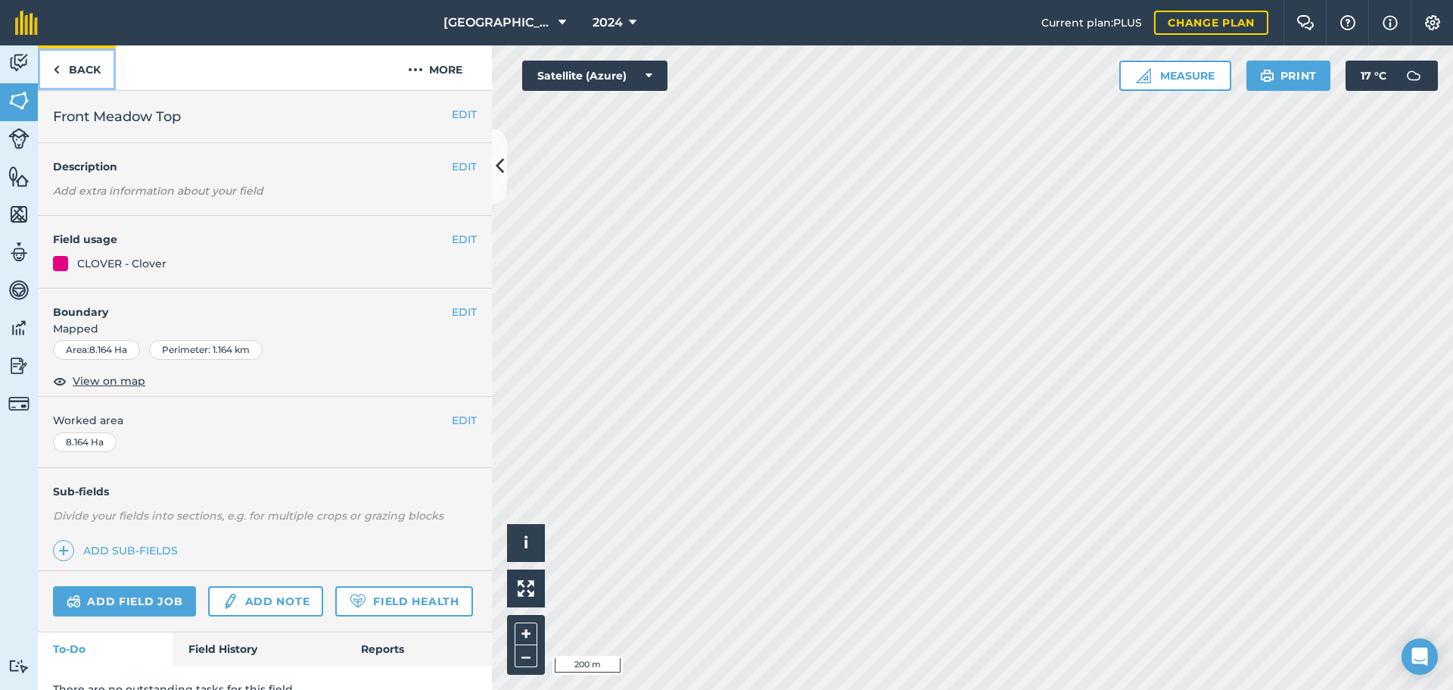
click at [50, 67] on link "Back" at bounding box center [77, 67] width 78 height 45
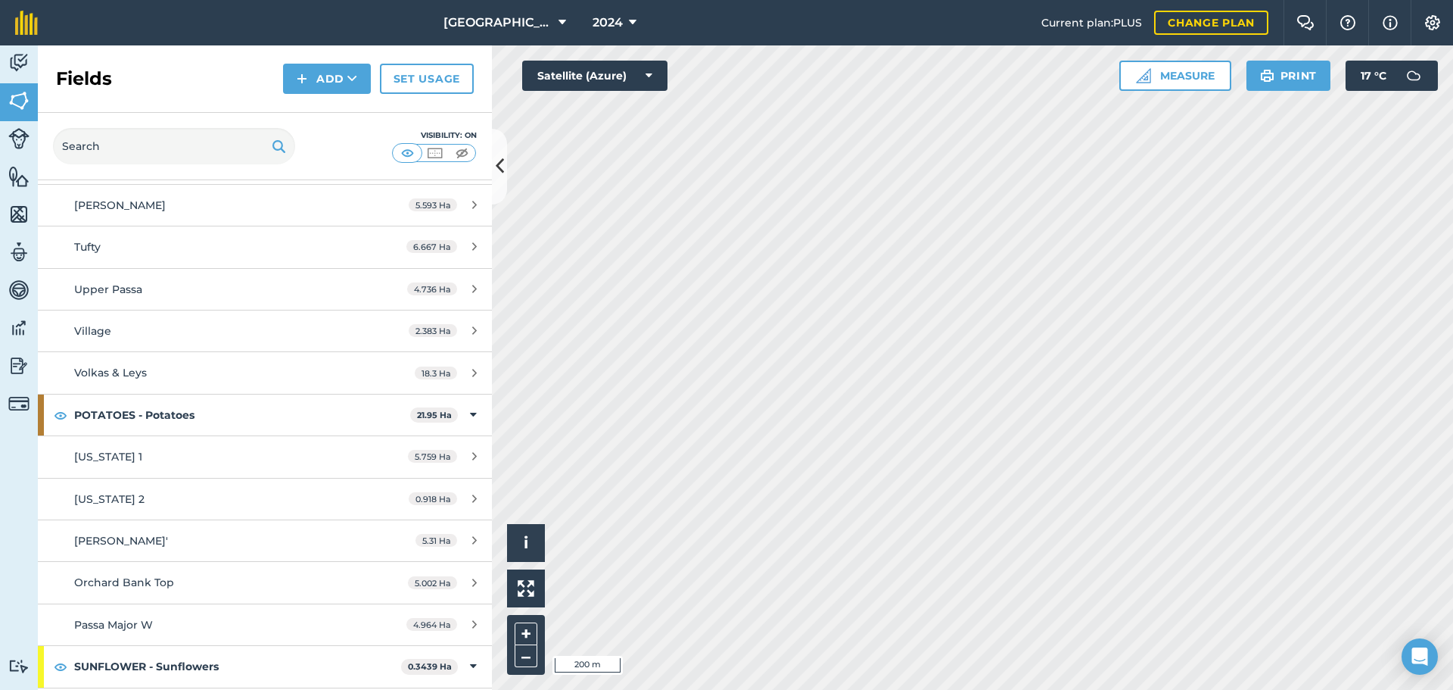
scroll to position [2580, 0]
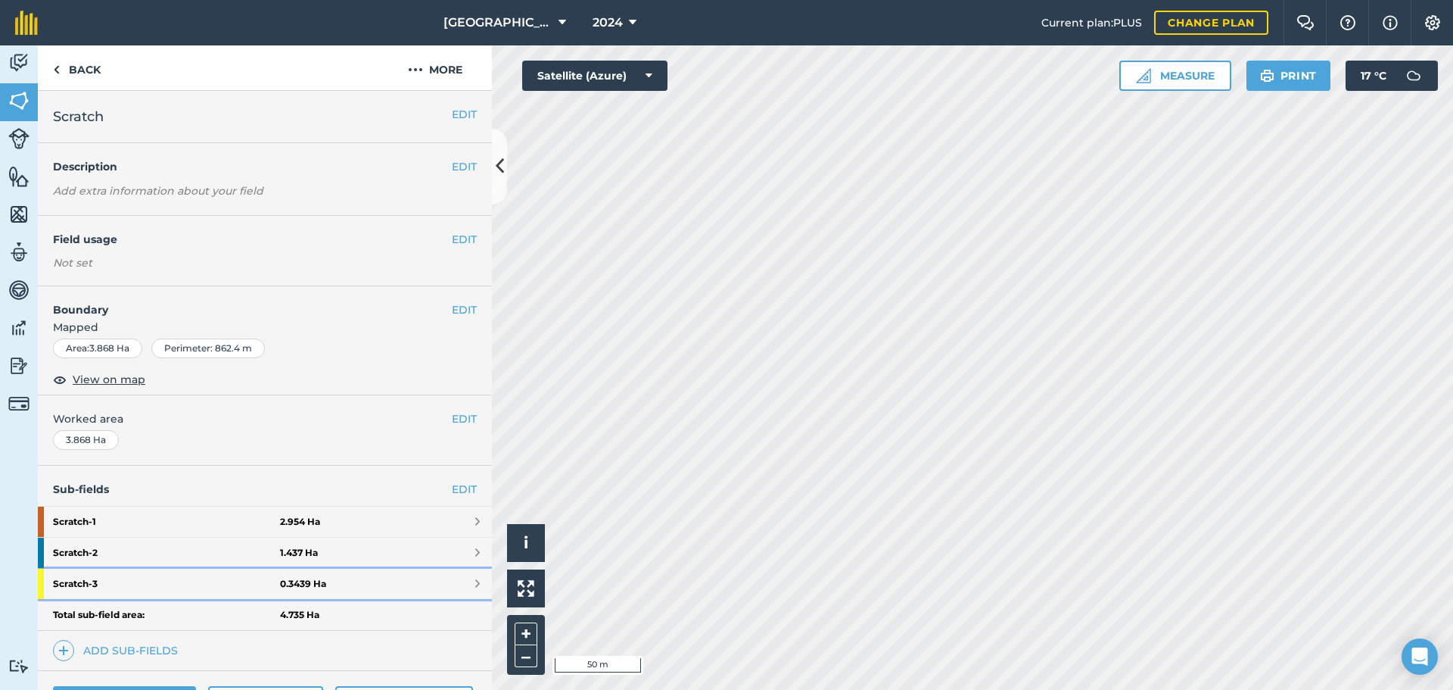
click at [397, 575] on link "Scratch - 3 0.3439 Ha" at bounding box center [265, 584] width 454 height 30
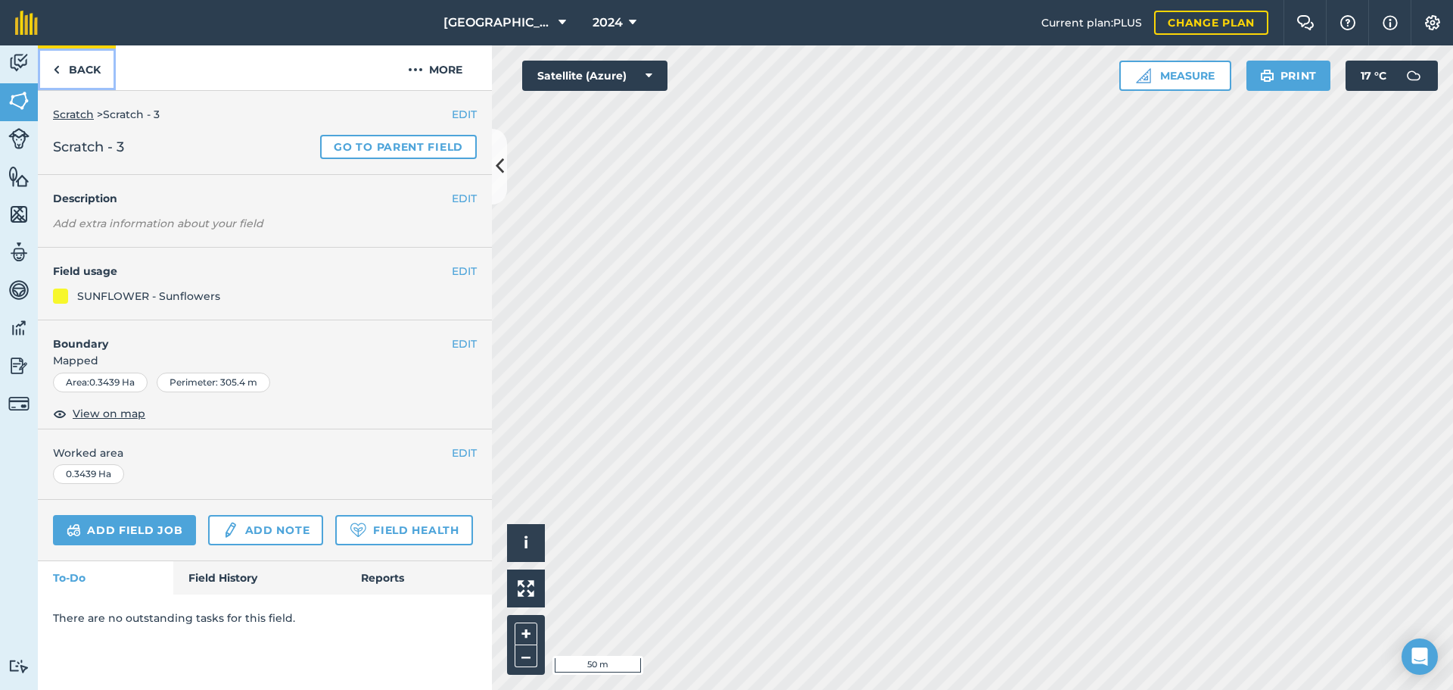
click at [64, 69] on link "Back" at bounding box center [77, 67] width 78 height 45
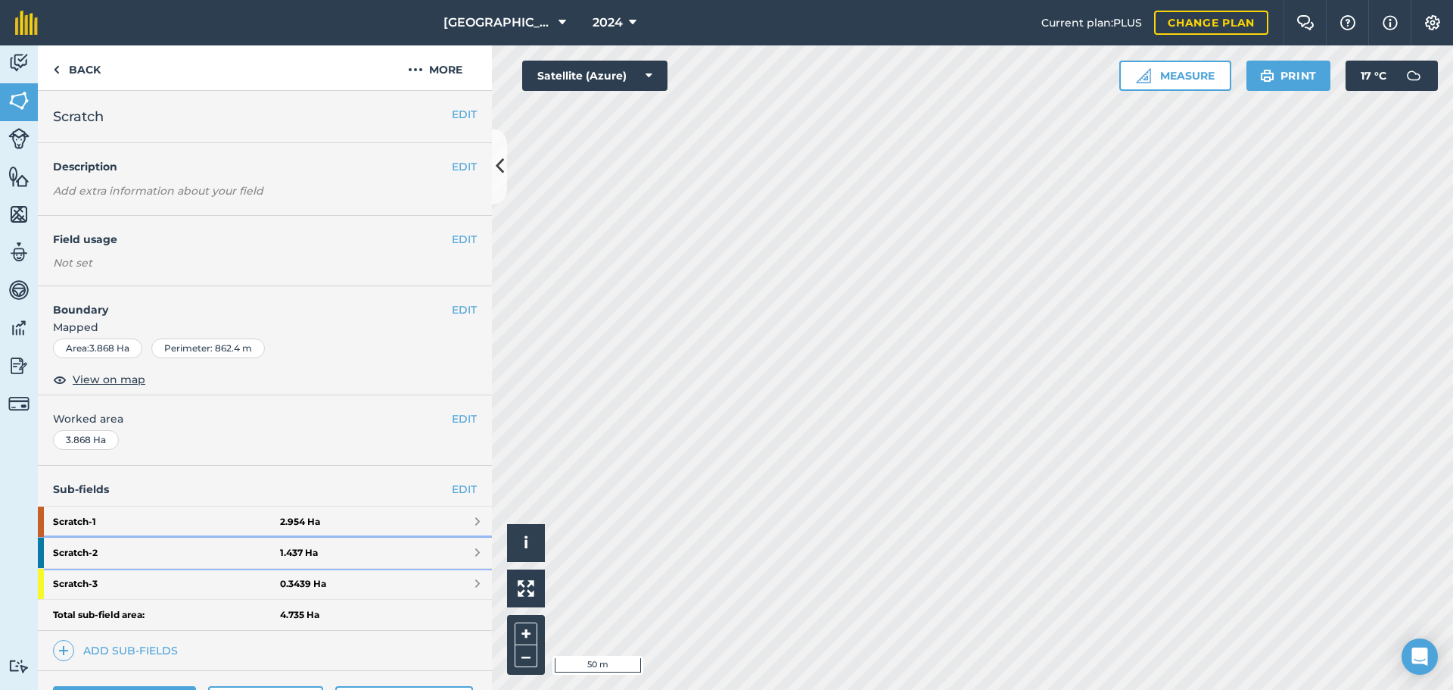
click at [229, 544] on strong "Scratch - 2" at bounding box center [166, 552] width 227 height 30
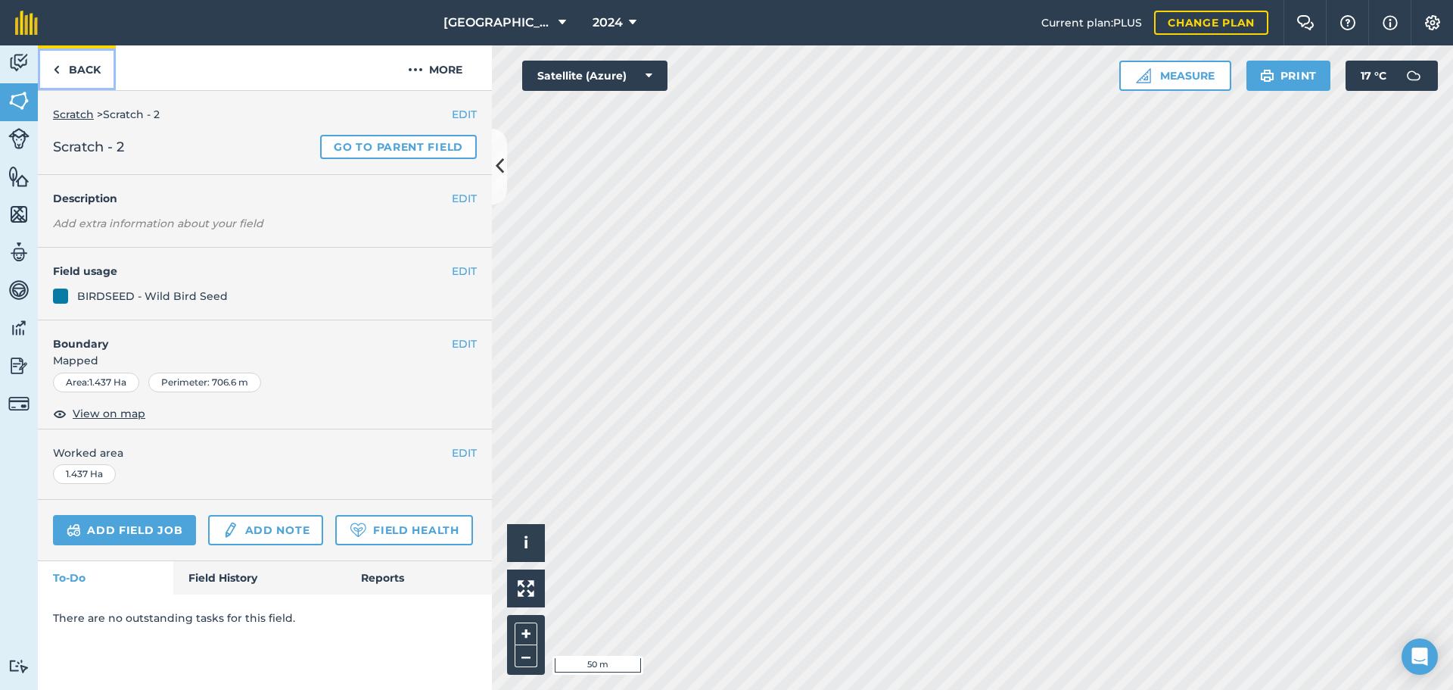
click at [51, 63] on link "Back" at bounding box center [77, 67] width 78 height 45
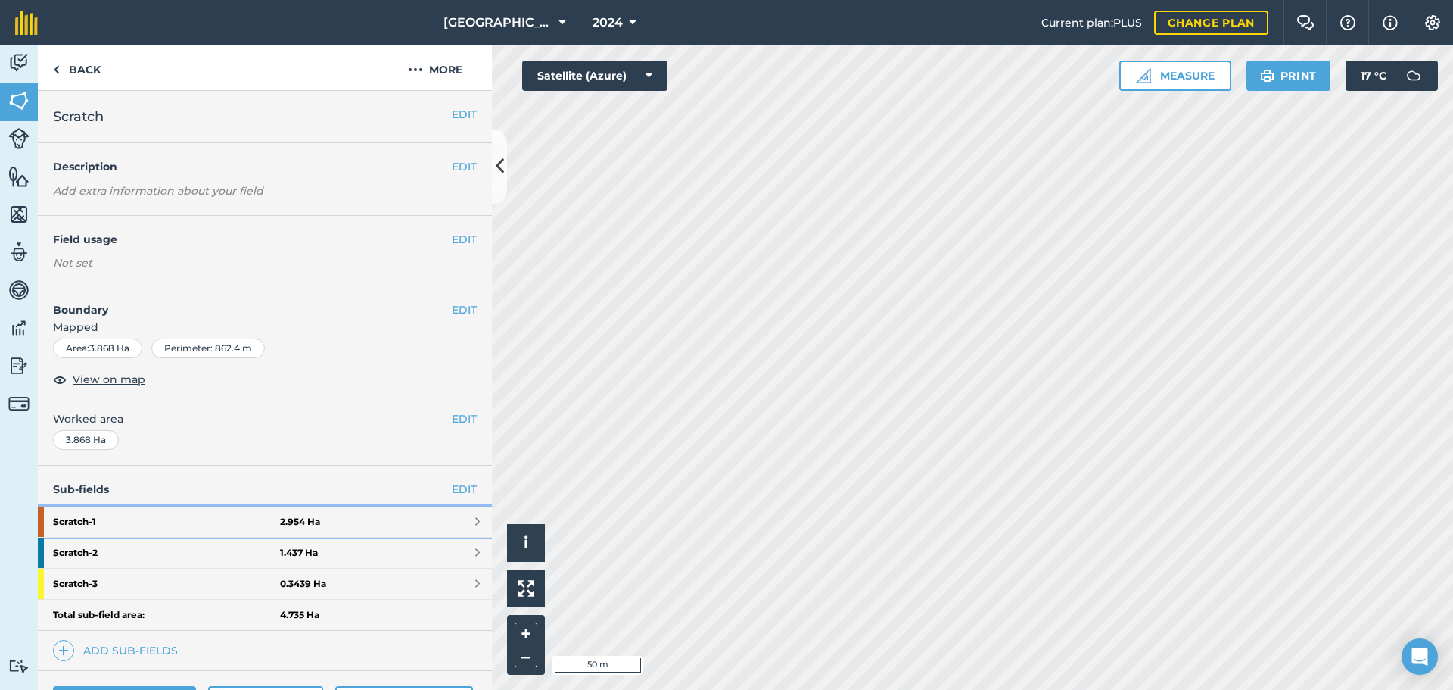
click at [215, 519] on strong "Scratch - 1" at bounding box center [166, 521] width 227 height 30
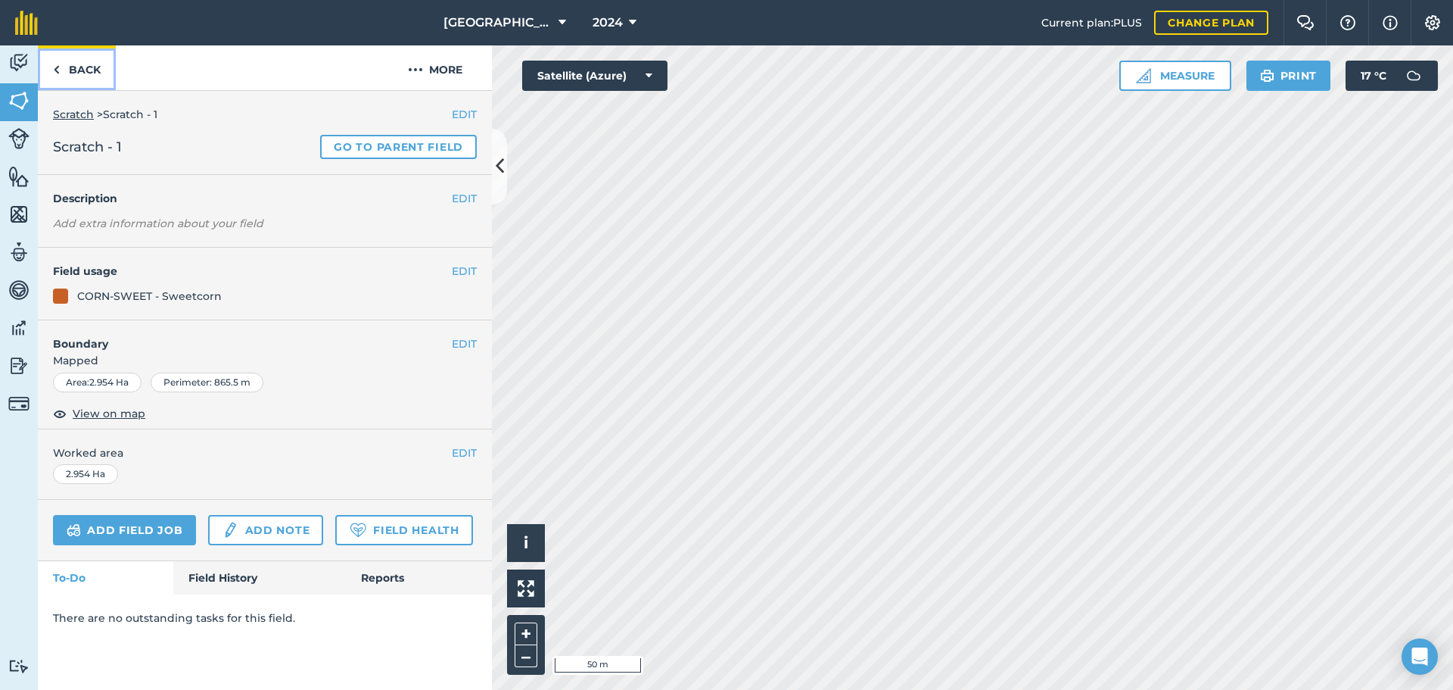
click at [66, 64] on link "Back" at bounding box center [77, 67] width 78 height 45
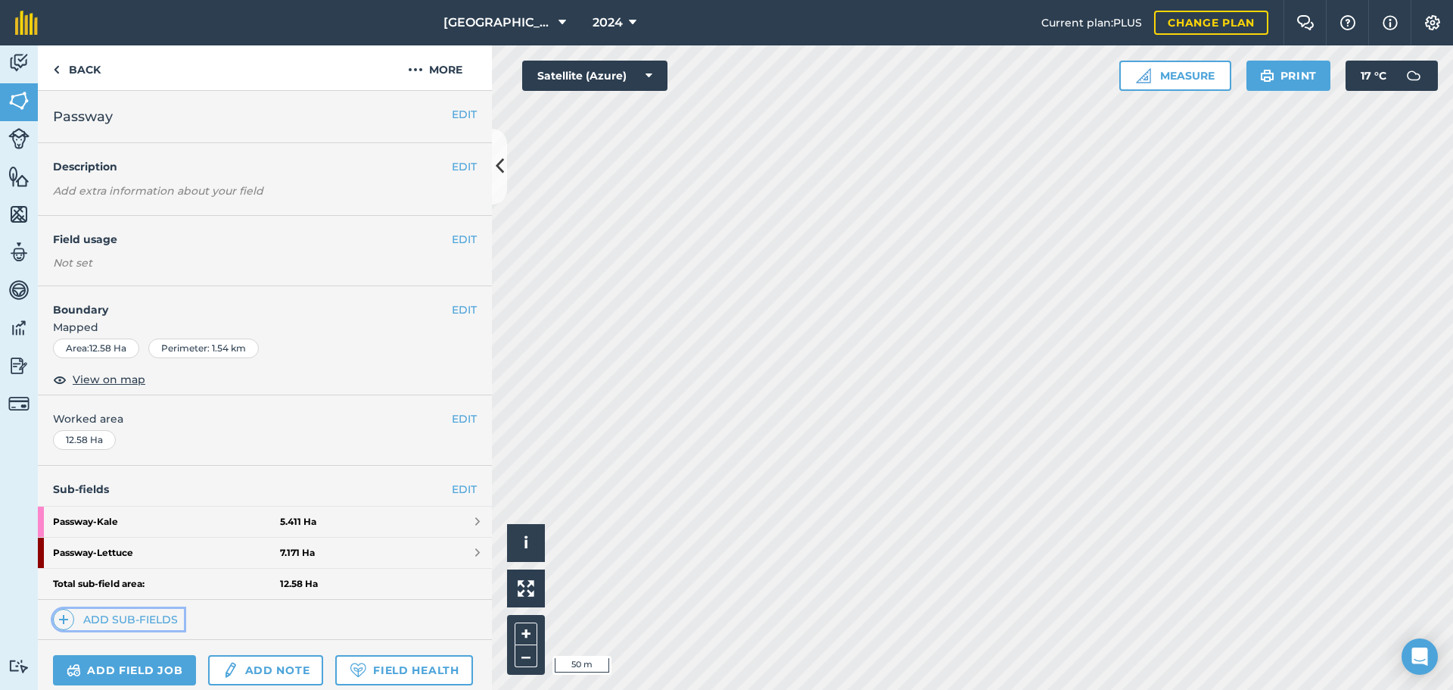
click at [153, 616] on link "Add sub-fields" at bounding box center [118, 619] width 131 height 21
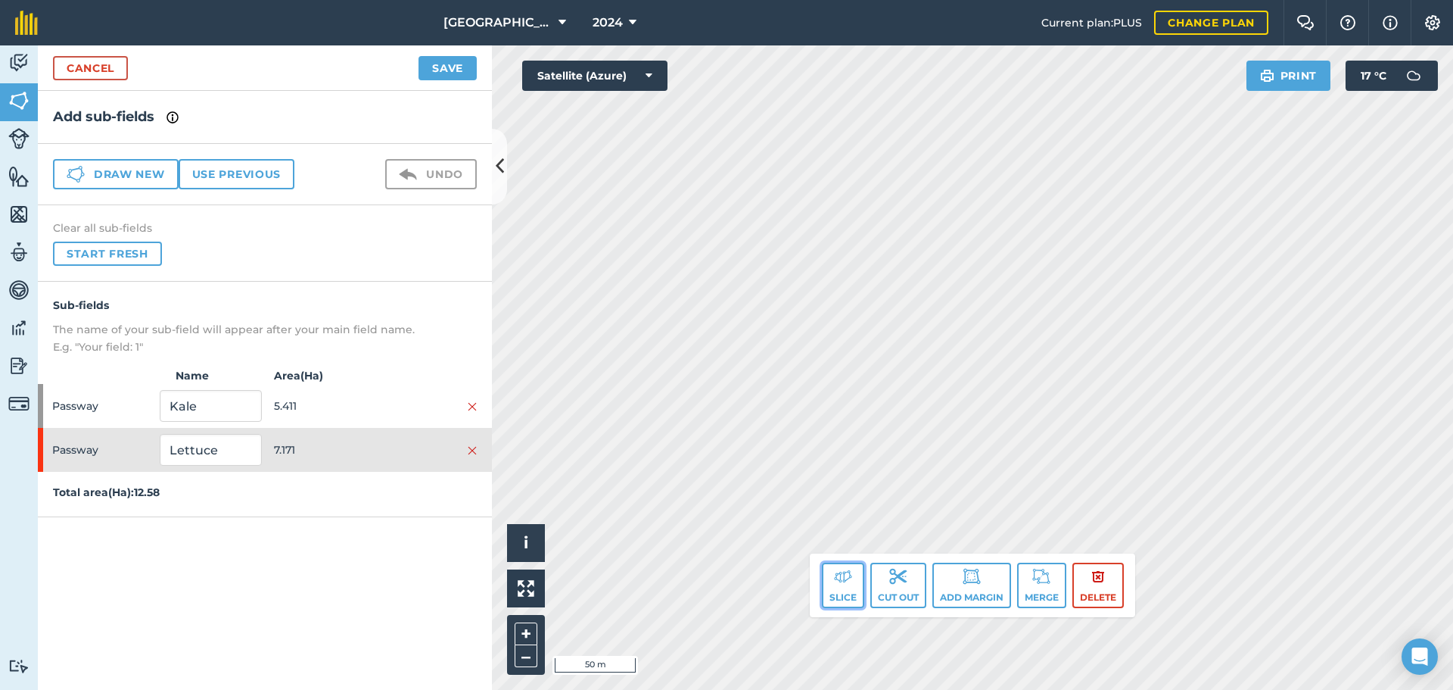
click at [846, 581] on img at bounding box center [843, 576] width 18 height 18
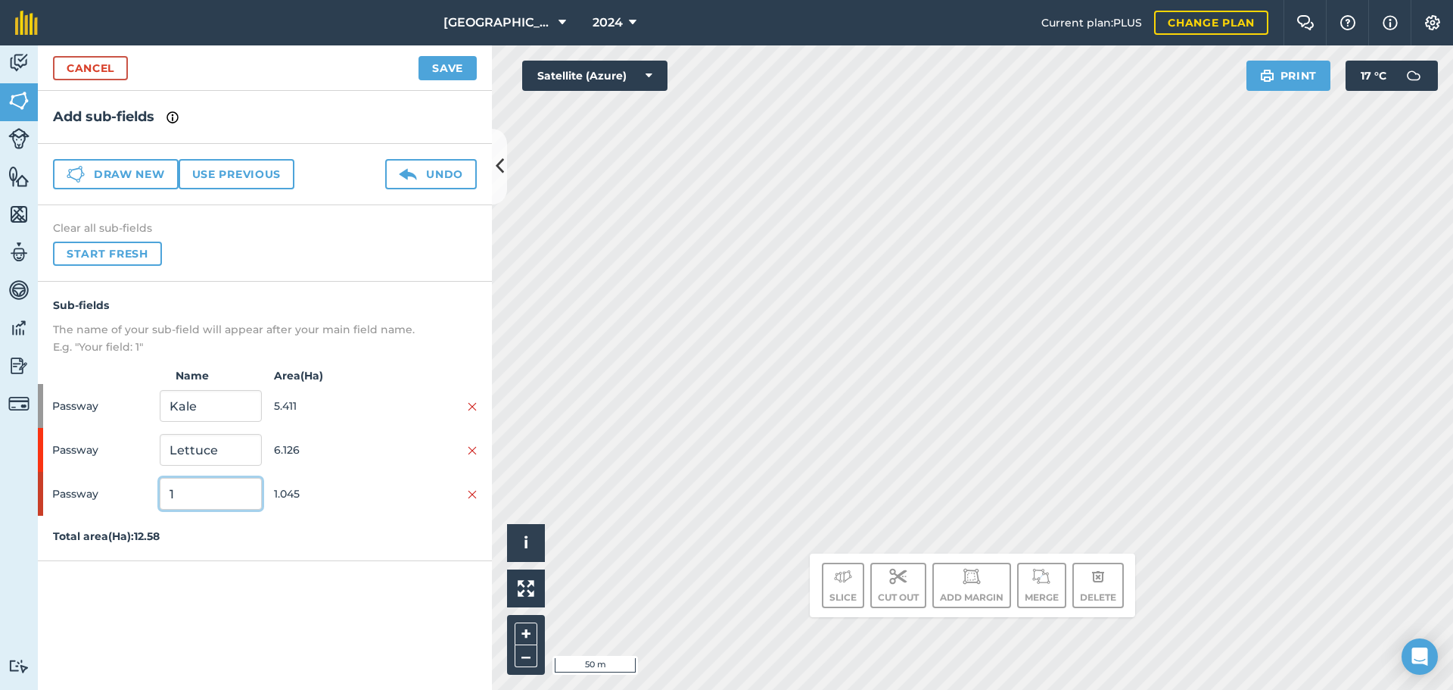
click at [197, 487] on input "1" at bounding box center [210, 494] width 101 height 32
type input "Cabbage"
click at [447, 64] on button "Save" at bounding box center [448, 68] width 58 height 24
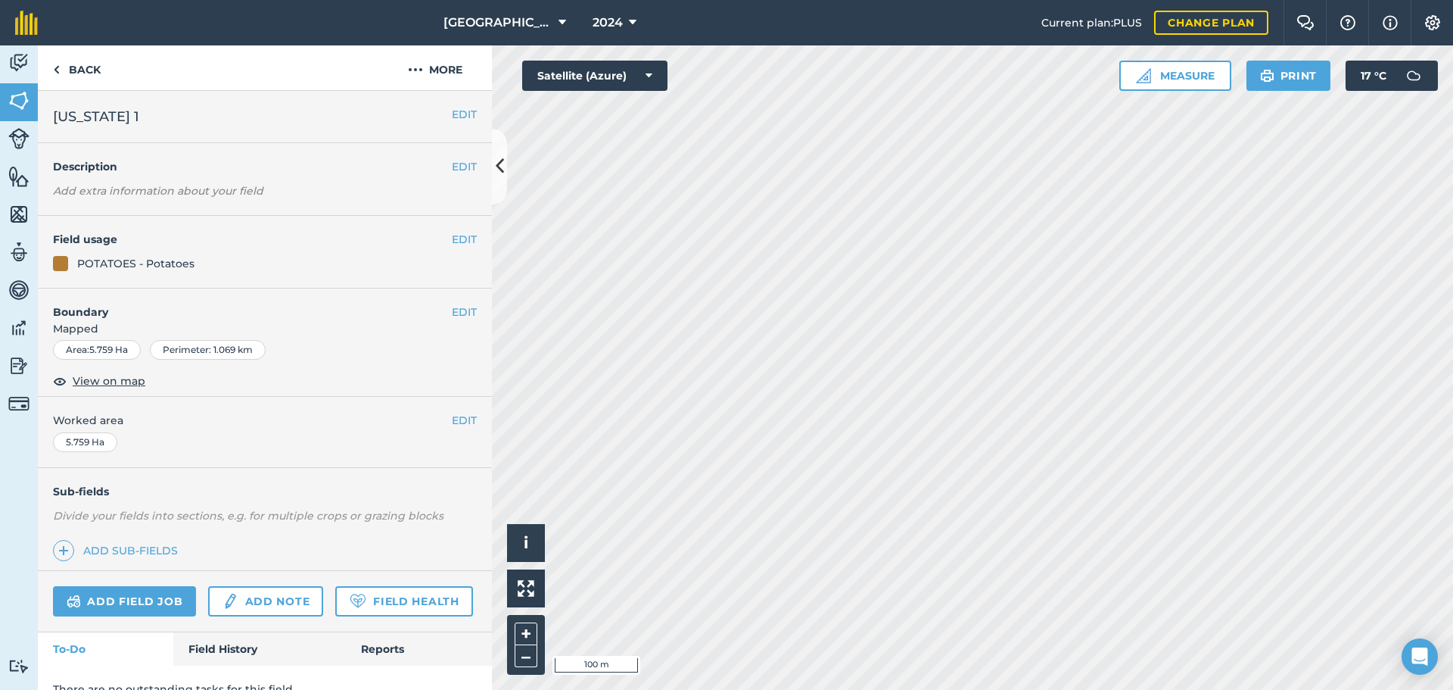
scroll to position [65, 0]
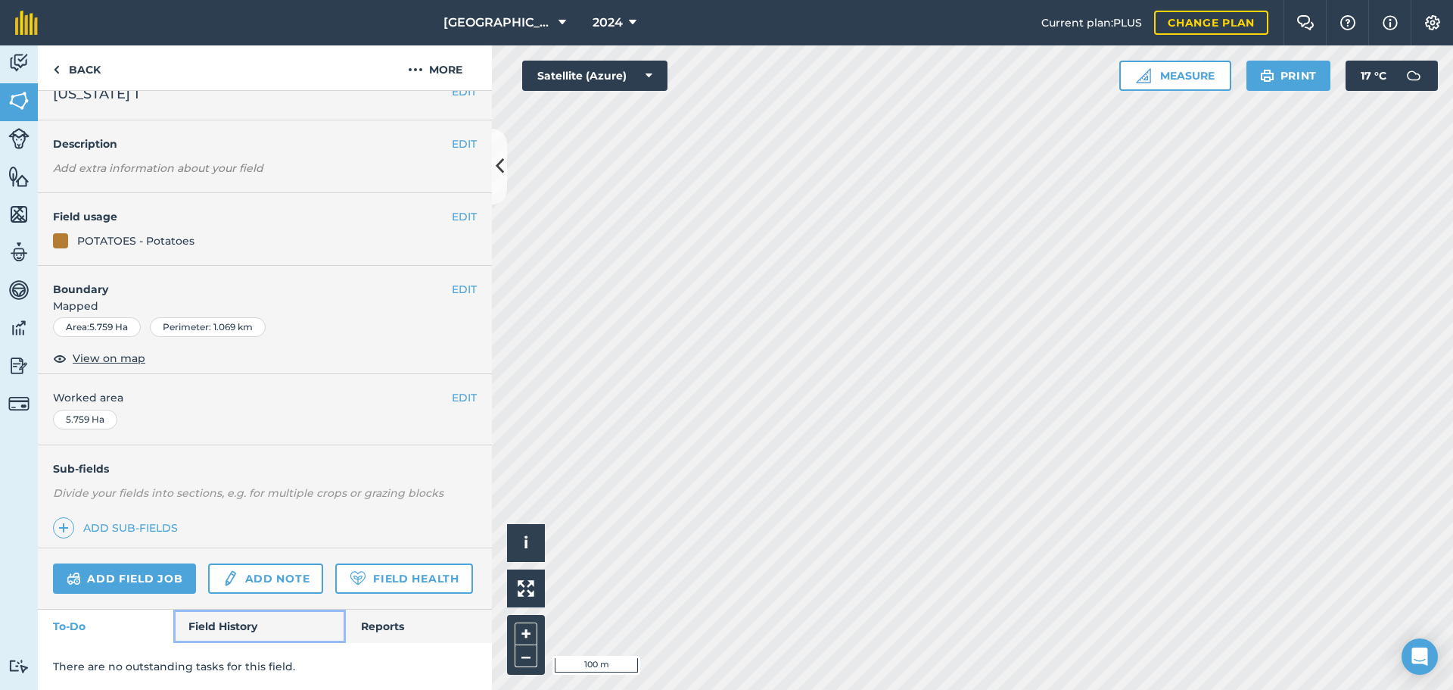
click at [229, 625] on link "Field History" at bounding box center [259, 625] width 172 height 33
